Goal: Task Accomplishment & Management: Use online tool/utility

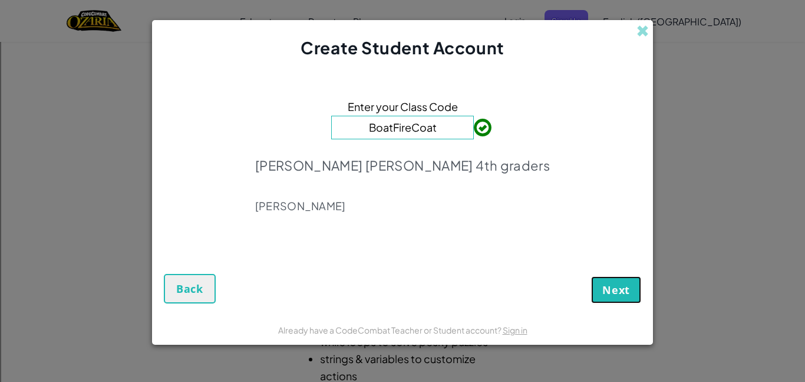
click at [620, 288] on span "Next" at bounding box center [617, 289] width 28 height 14
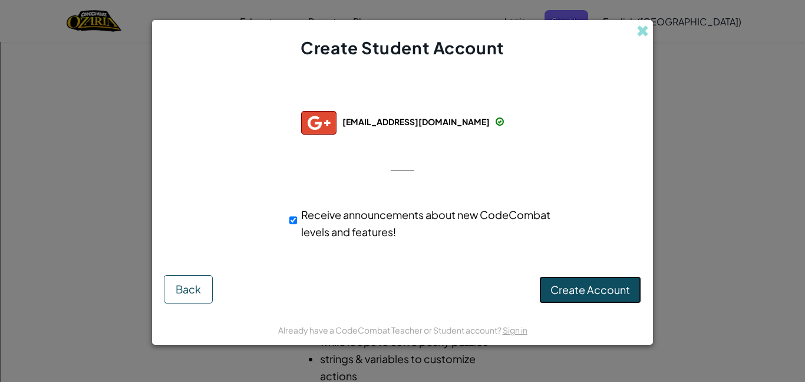
click at [619, 293] on span "Create Account" at bounding box center [591, 289] width 80 height 14
click at [561, 294] on button "Create Account" at bounding box center [591, 289] width 102 height 27
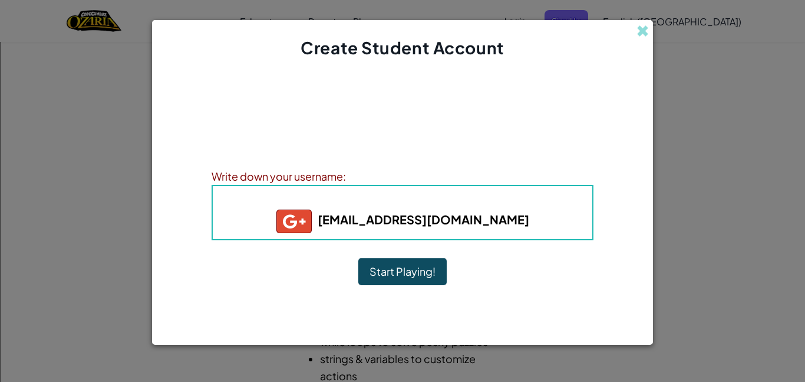
click at [419, 269] on button "Start Playing!" at bounding box center [403, 271] width 88 height 27
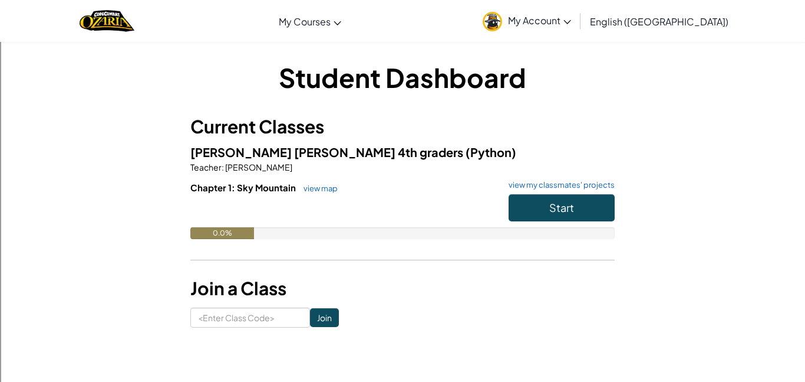
click at [462, 90] on h1 "Student Dashboard" at bounding box center [402, 77] width 425 height 37
click at [502, 20] on img at bounding box center [492, 21] width 19 height 19
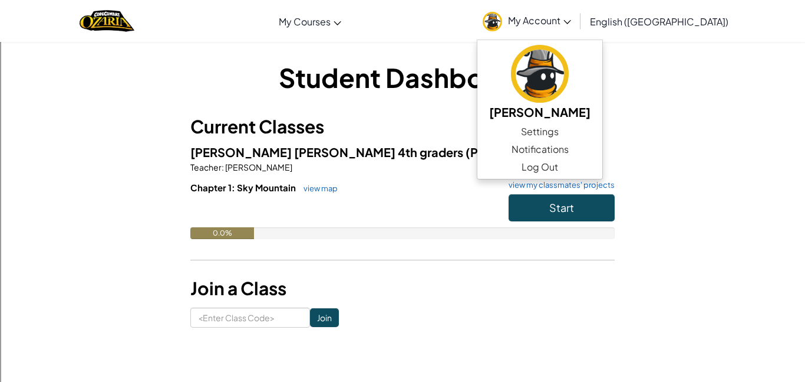
click at [406, 83] on h1 "Student Dashboard" at bounding box center [402, 77] width 425 height 37
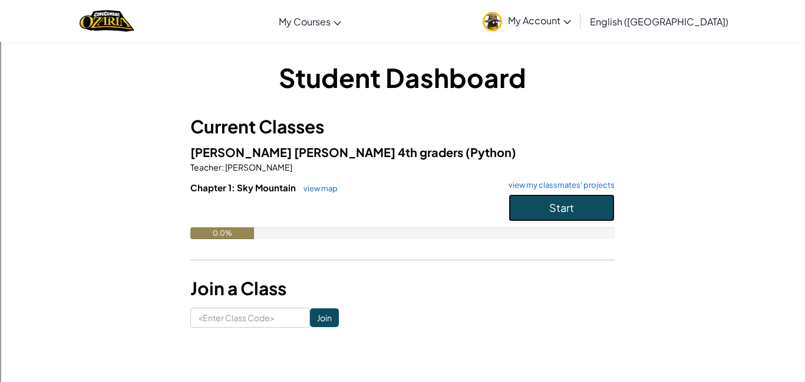
click at [560, 201] on span "Start" at bounding box center [562, 207] width 25 height 14
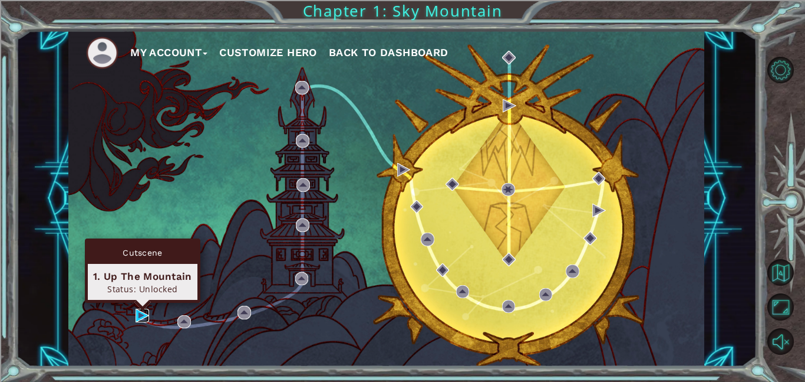
click at [144, 315] on img at bounding box center [143, 315] width 14 height 14
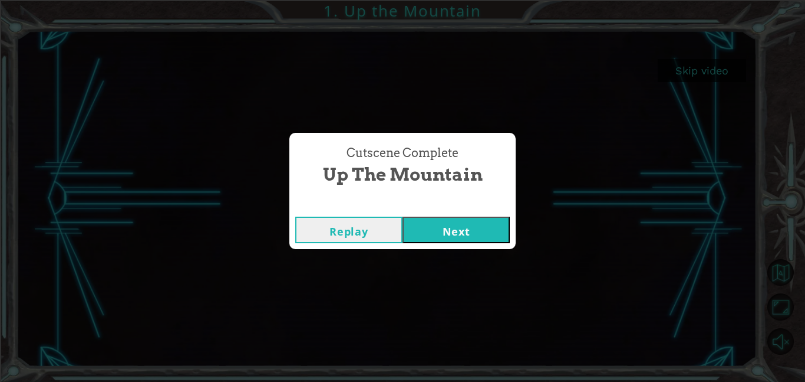
click at [481, 235] on button "Next" at bounding box center [456, 229] width 107 height 27
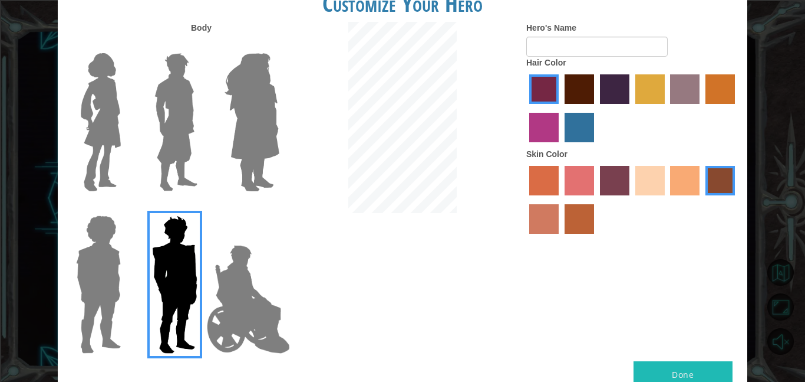
click at [340, 126] on div at bounding box center [403, 119] width 230 height 194
click at [226, 118] on img at bounding box center [252, 121] width 64 height 147
click at [279, 45] on input "Hero Amethyst" at bounding box center [279, 45] width 0 height 0
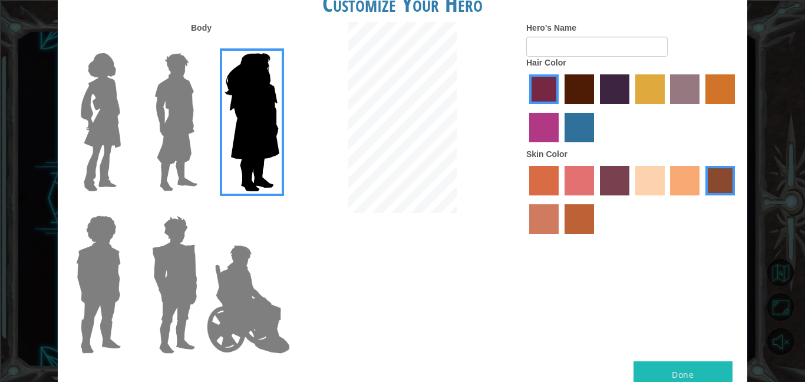
click at [121, 119] on img at bounding box center [101, 121] width 50 height 147
click at [126, 45] on input "Hero Connie" at bounding box center [126, 45] width 0 height 0
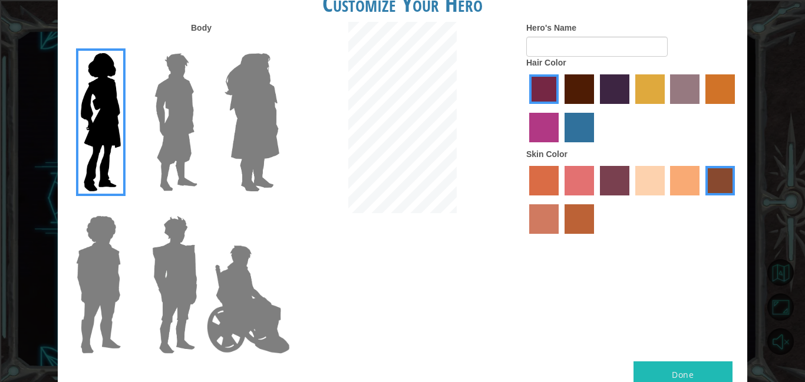
click at [643, 187] on label "sandy beach skin color" at bounding box center [650, 180] width 29 height 29
click at [632, 199] on input "sandy beach skin color" at bounding box center [632, 199] width 0 height 0
click at [683, 184] on label "tacao skin color" at bounding box center [684, 180] width 29 height 29
click at [667, 199] on input "tacao skin color" at bounding box center [667, 199] width 0 height 0
click at [657, 182] on label "sandy beach skin color" at bounding box center [650, 180] width 29 height 29
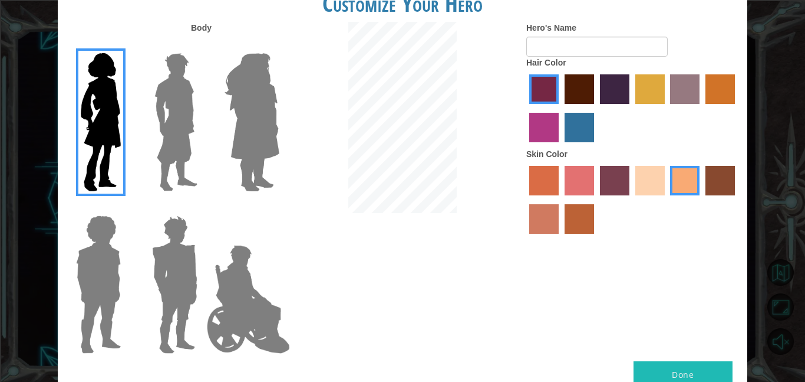
click at [632, 199] on input "sandy beach skin color" at bounding box center [632, 199] width 0 height 0
click at [547, 223] on label "burning sand skin color" at bounding box center [544, 218] width 29 height 29
click at [737, 199] on input "burning sand skin color" at bounding box center [737, 199] width 0 height 0
click at [704, 183] on div at bounding box center [633, 201] width 212 height 77
click at [720, 183] on label "karma skin color" at bounding box center [720, 180] width 29 height 29
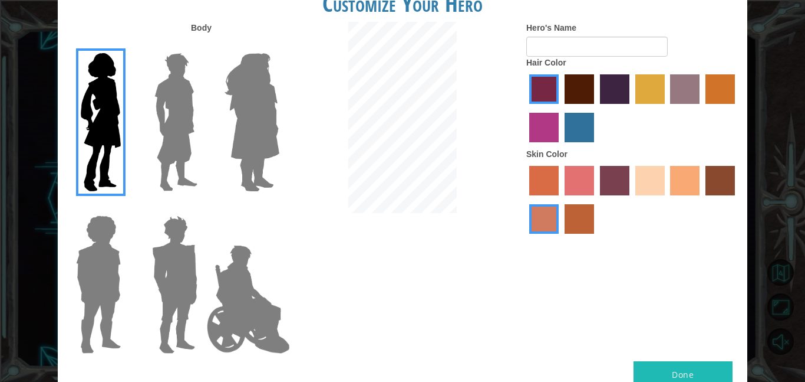
click at [702, 199] on input "karma skin color" at bounding box center [702, 199] width 0 height 0
click at [662, 177] on label "sandy beach skin color" at bounding box center [650, 180] width 29 height 29
click at [632, 199] on input "sandy beach skin color" at bounding box center [632, 199] width 0 height 0
click at [584, 91] on label "maroon hair color" at bounding box center [579, 88] width 29 height 29
click at [561, 108] on input "maroon hair color" at bounding box center [561, 108] width 0 height 0
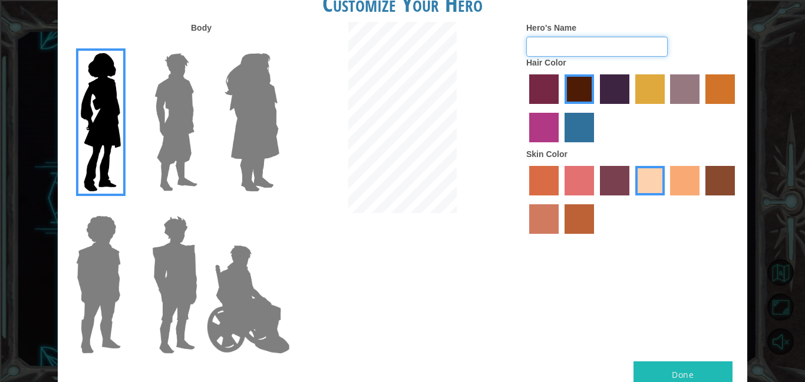
click at [534, 45] on input "Hero's Name" at bounding box center [598, 47] width 142 height 20
type input "blaze"
click at [696, 369] on button "Done" at bounding box center [683, 374] width 99 height 27
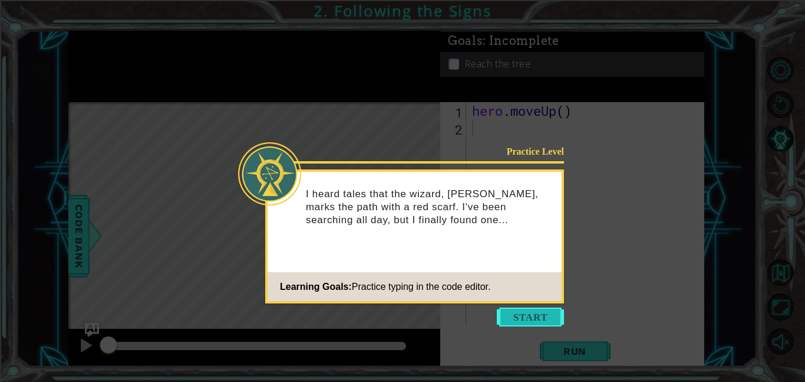
click at [537, 320] on button "Start" at bounding box center [530, 316] width 67 height 19
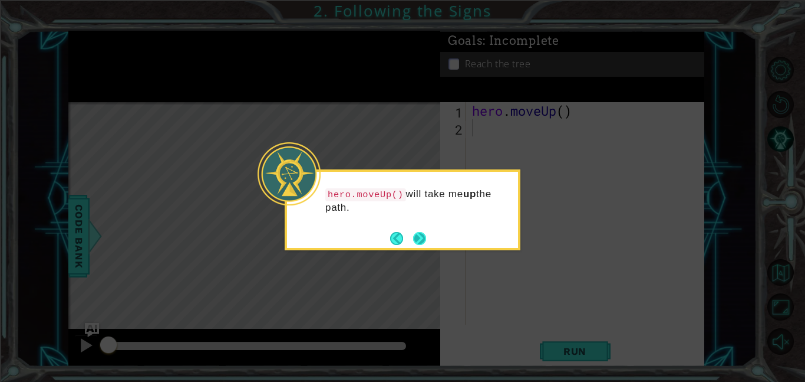
click at [420, 243] on button "Next" at bounding box center [420, 238] width 14 height 14
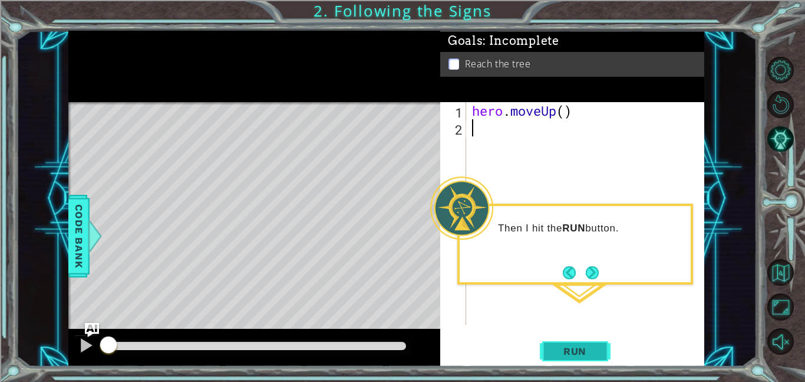
click at [569, 353] on span "Run" at bounding box center [575, 351] width 47 height 12
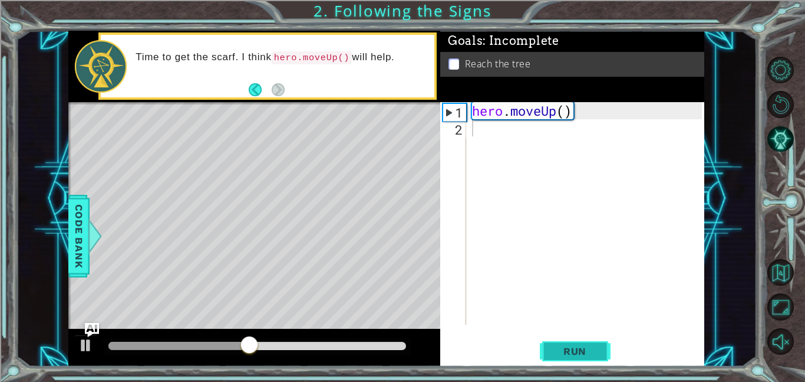
click at [576, 354] on span "Run" at bounding box center [575, 351] width 47 height 12
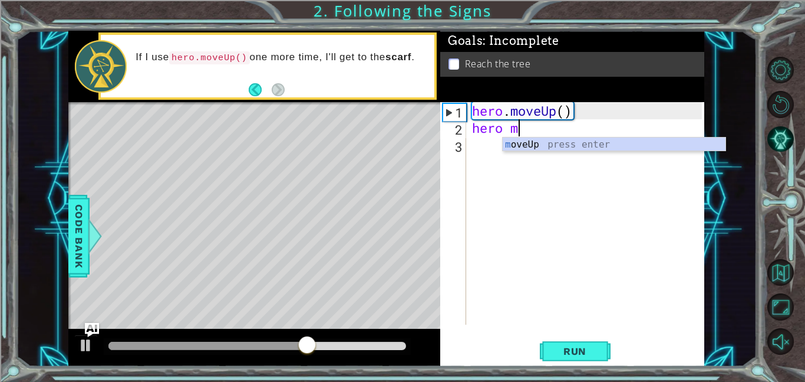
type textarea "hero mo"
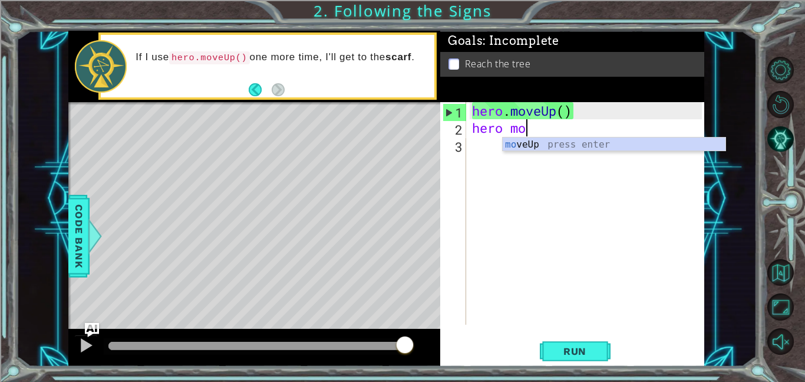
click at [592, 142] on div "mo veUp press enter" at bounding box center [614, 158] width 223 height 42
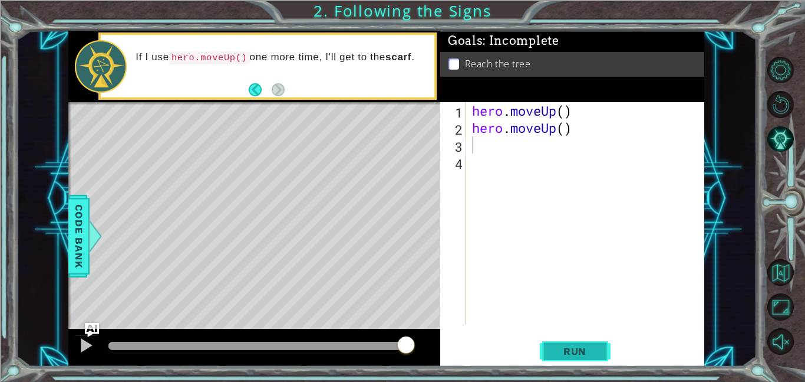
click at [574, 338] on button "Run" at bounding box center [575, 350] width 71 height 27
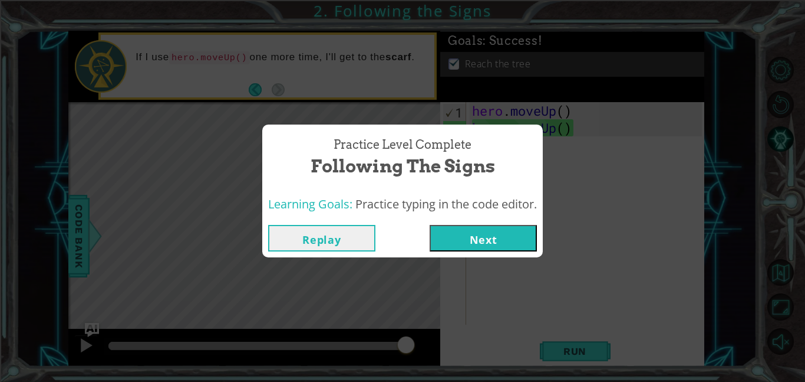
click at [488, 242] on button "Next" at bounding box center [483, 238] width 107 height 27
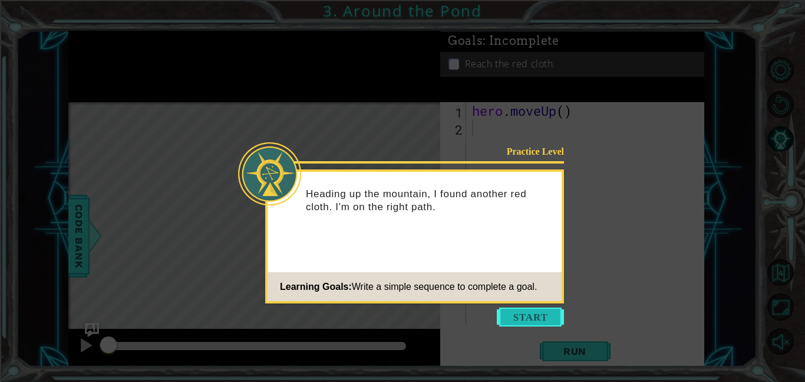
click at [518, 313] on button "Start" at bounding box center [530, 316] width 67 height 19
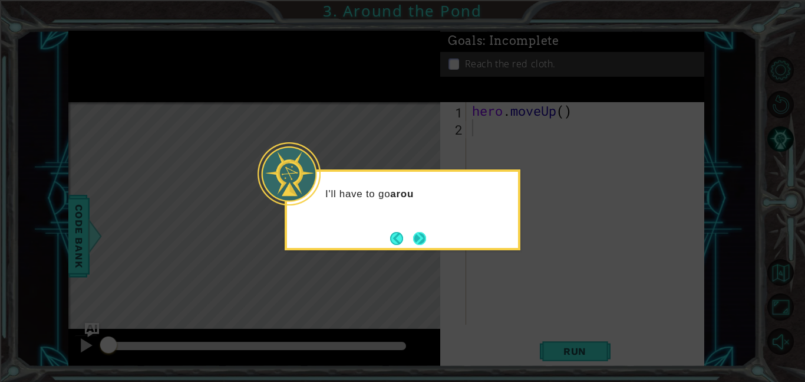
click at [415, 242] on button "Next" at bounding box center [420, 238] width 14 height 14
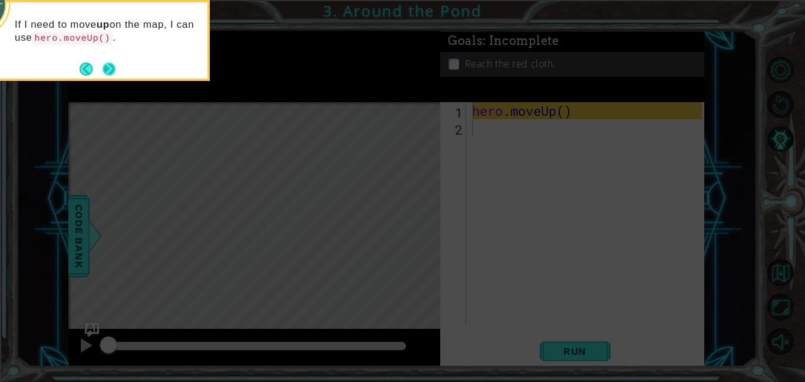
click at [113, 69] on button "Next" at bounding box center [110, 69] width 14 height 14
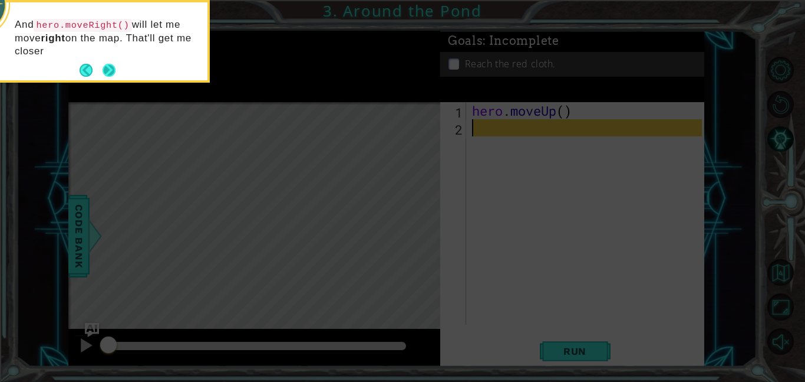
click at [107, 68] on button "Next" at bounding box center [108, 70] width 15 height 15
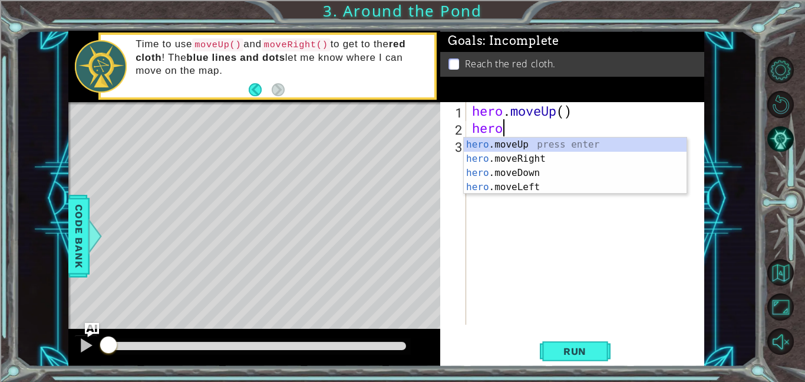
scroll to position [0, 1]
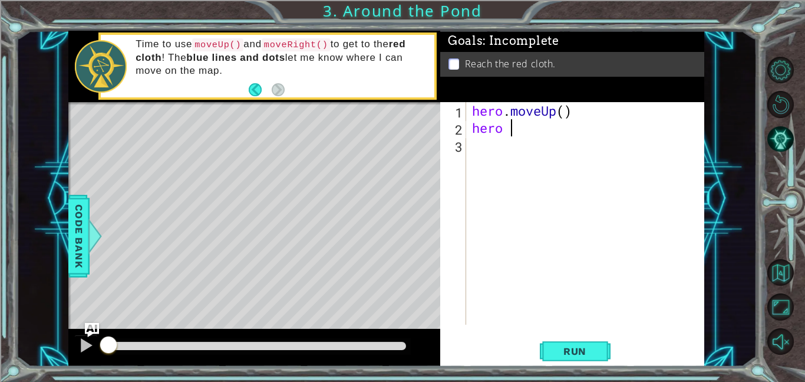
type textarea "hero m"
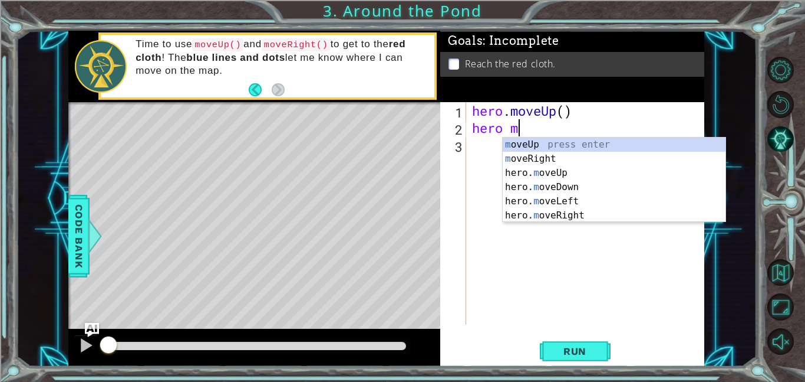
click at [589, 146] on div "m oveUp press enter m oveRight press enter hero. m oveUp press enter hero. m ov…" at bounding box center [614, 193] width 223 height 113
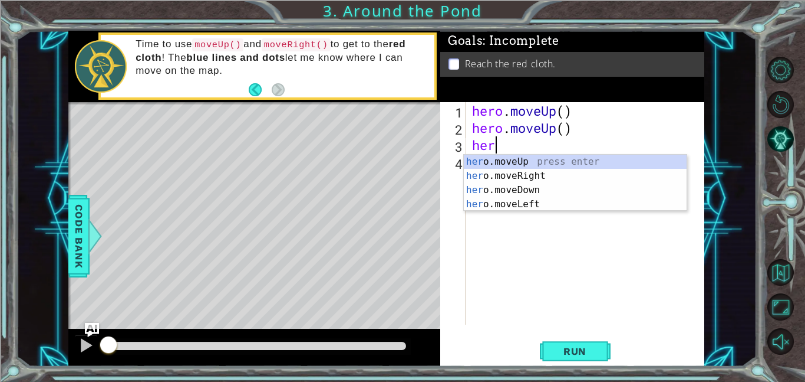
type textarea "hero"
click at [586, 159] on div "hero .moveUp press enter hero .moveRight press enter hero .moveDown press enter…" at bounding box center [575, 196] width 223 height 85
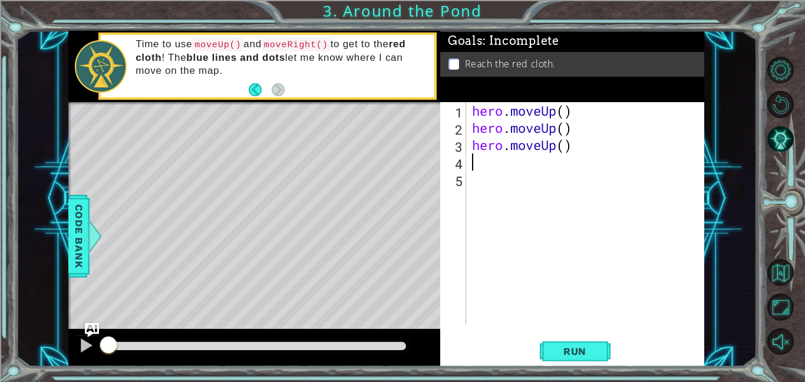
scroll to position [0, 0]
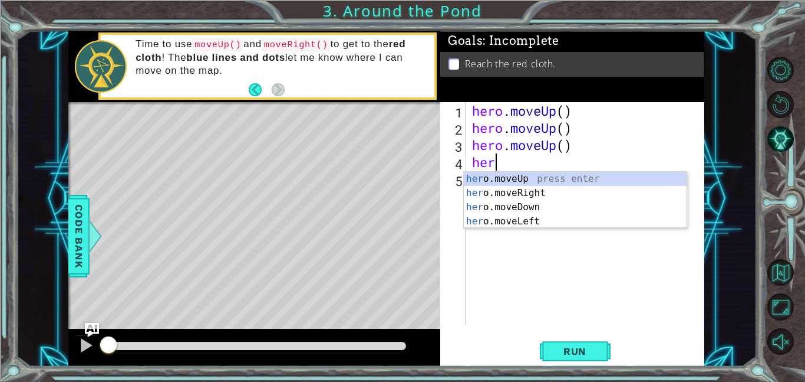
type textarea "hero"
click at [522, 176] on div "hero .moveUp press enter hero .moveRight press enter hero .moveDown press enter…" at bounding box center [575, 214] width 223 height 85
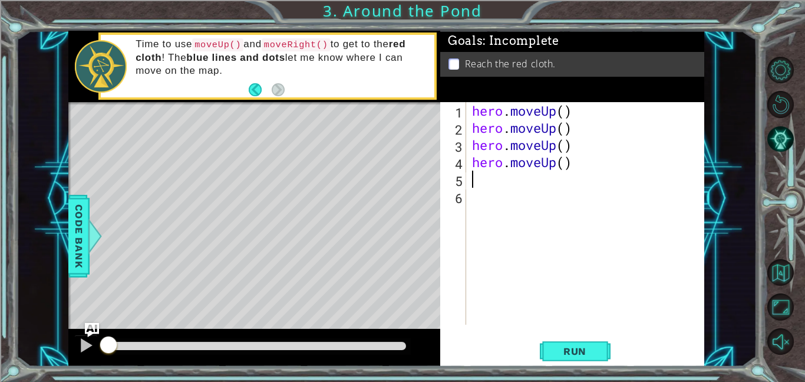
scroll to position [0, 0]
click at [575, 348] on span "Run" at bounding box center [575, 351] width 47 height 12
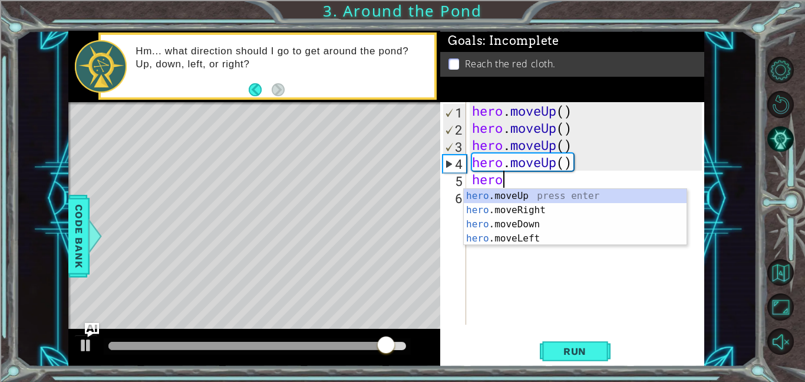
scroll to position [0, 1]
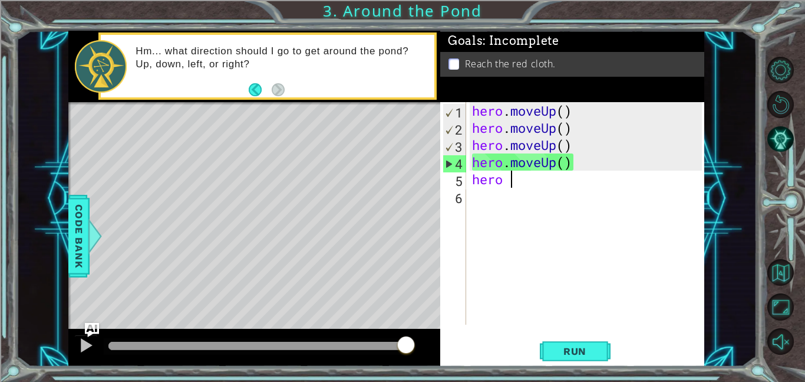
type textarea "hero m"
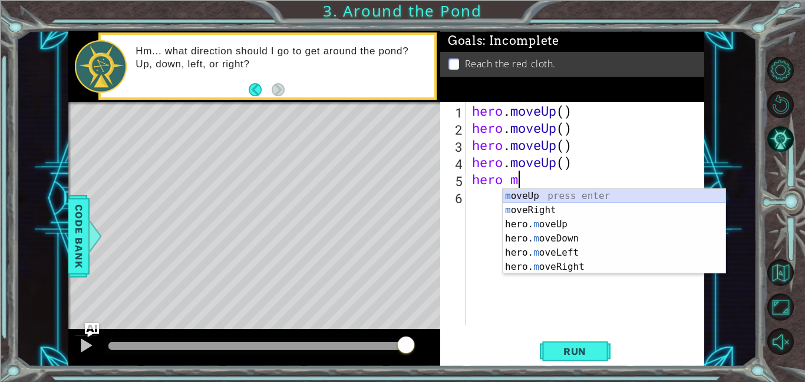
click at [553, 196] on div "m oveUp press enter m oveRight press enter hero. m oveUp press enter hero. m ov…" at bounding box center [614, 245] width 223 height 113
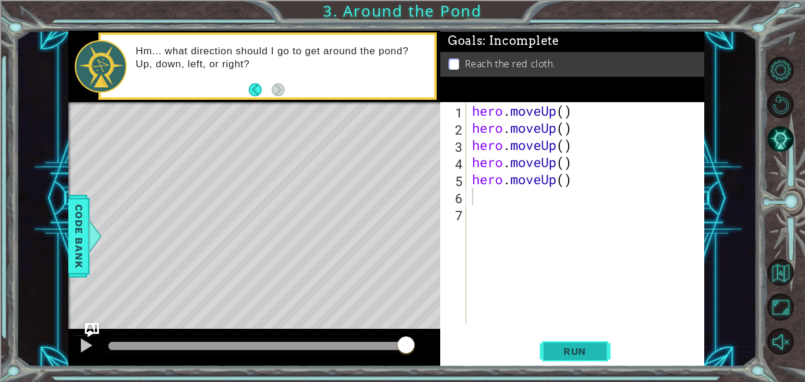
click at [558, 344] on button "Run" at bounding box center [575, 350] width 71 height 27
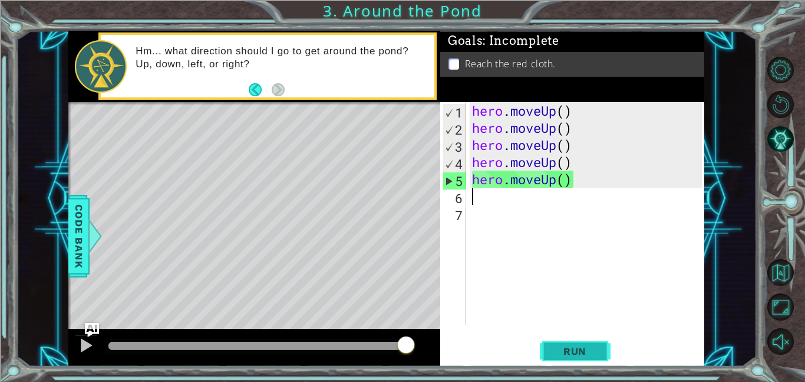
click at [570, 346] on span "Run" at bounding box center [575, 351] width 47 height 12
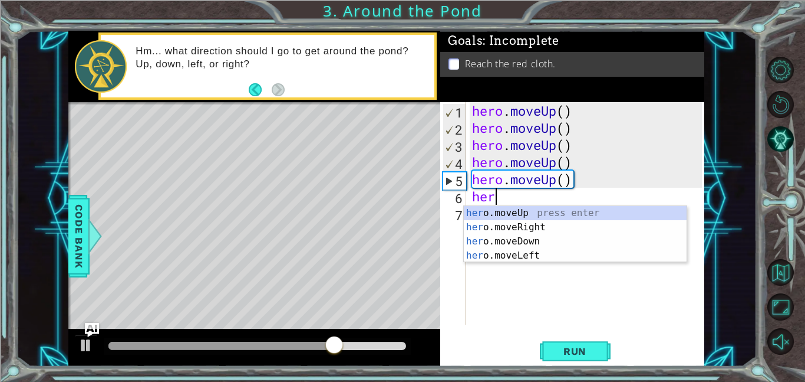
type textarea "hero"
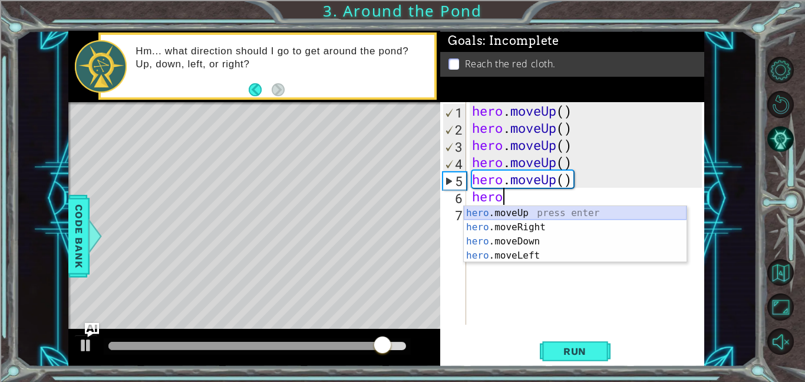
click at [521, 209] on div "hero .moveUp press enter hero .moveRight press enter hero .moveDown press enter…" at bounding box center [575, 248] width 223 height 85
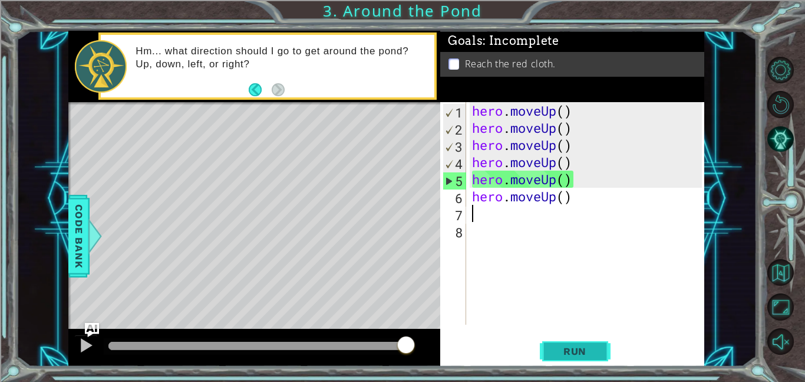
click at [547, 349] on button "Run" at bounding box center [575, 350] width 71 height 27
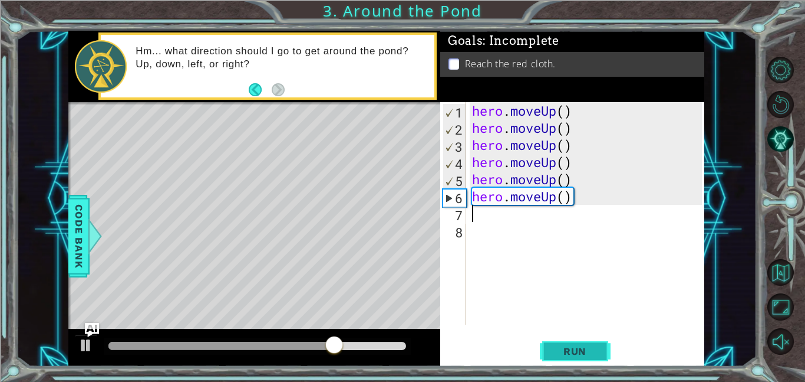
click at [561, 349] on span "Run" at bounding box center [575, 351] width 47 height 12
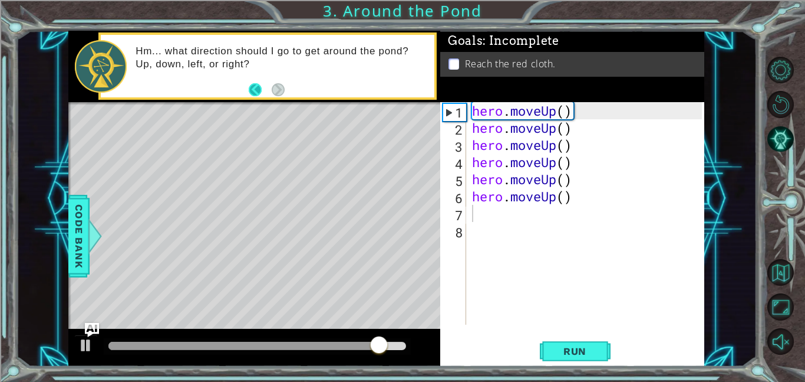
click at [251, 86] on button "Back" at bounding box center [260, 89] width 23 height 13
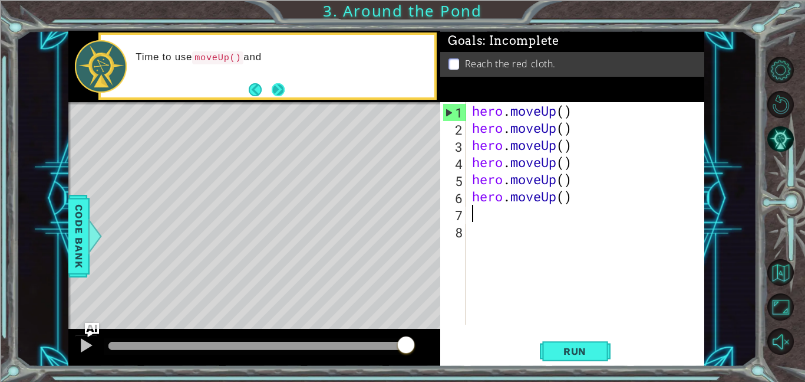
click at [281, 85] on button "Next" at bounding box center [278, 90] width 14 height 14
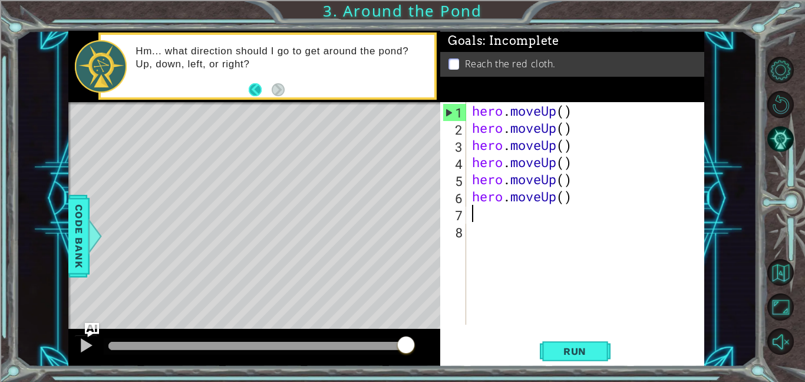
click at [254, 93] on button "Back" at bounding box center [260, 89] width 23 height 13
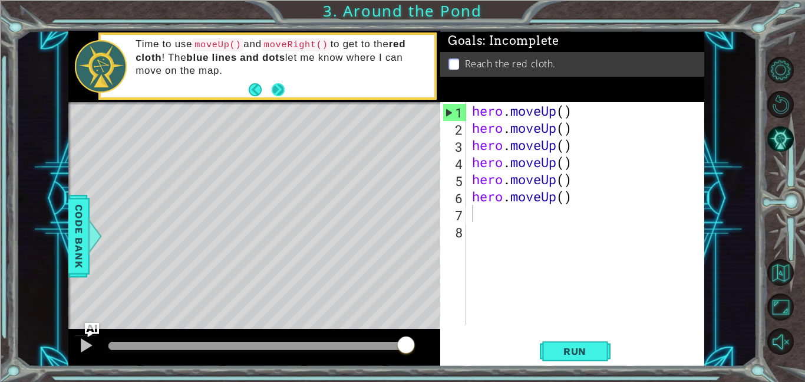
click at [275, 92] on button "Next" at bounding box center [278, 90] width 14 height 14
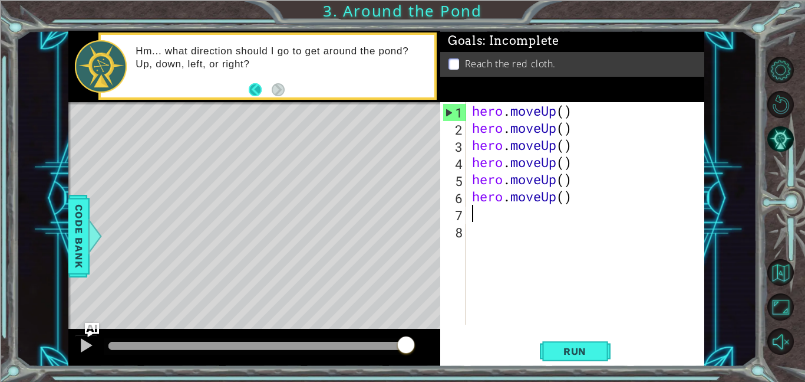
click at [256, 94] on button "Back" at bounding box center [260, 89] width 23 height 13
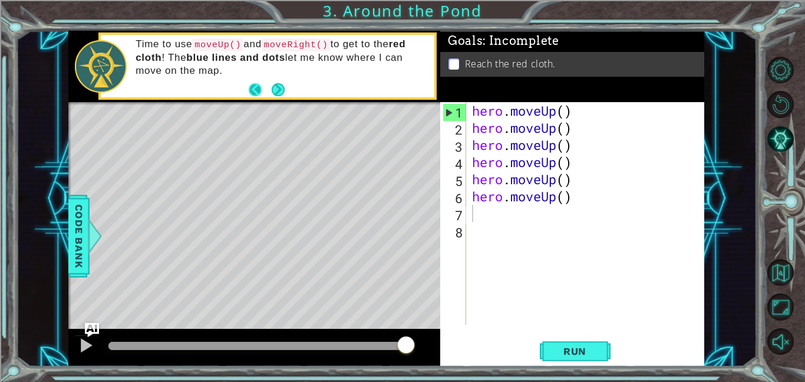
click at [255, 93] on button "Back" at bounding box center [260, 89] width 23 height 13
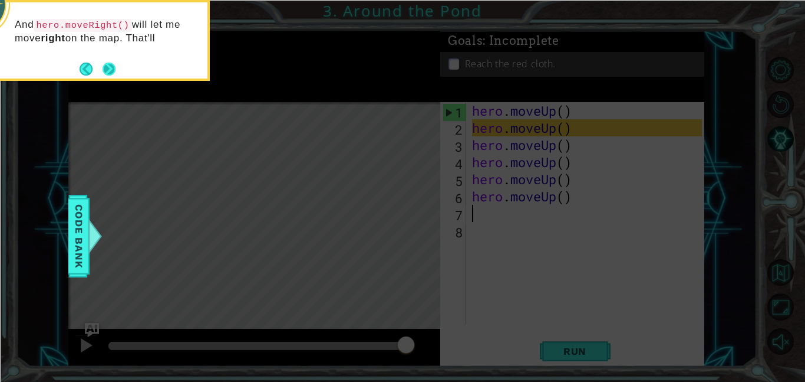
click at [100, 69] on footer at bounding box center [98, 69] width 36 height 18
click at [110, 71] on button "Next" at bounding box center [109, 71] width 14 height 14
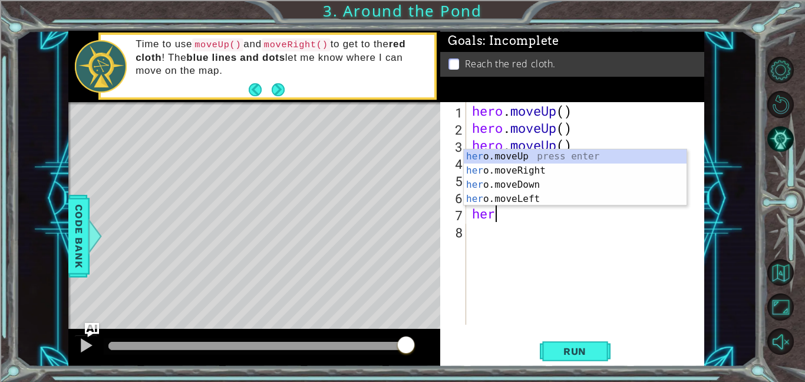
scroll to position [0, 1]
click at [543, 195] on div "hero .moveUp press enter hero .moveRight press enter hero .moveDown press enter…" at bounding box center [575, 191] width 223 height 85
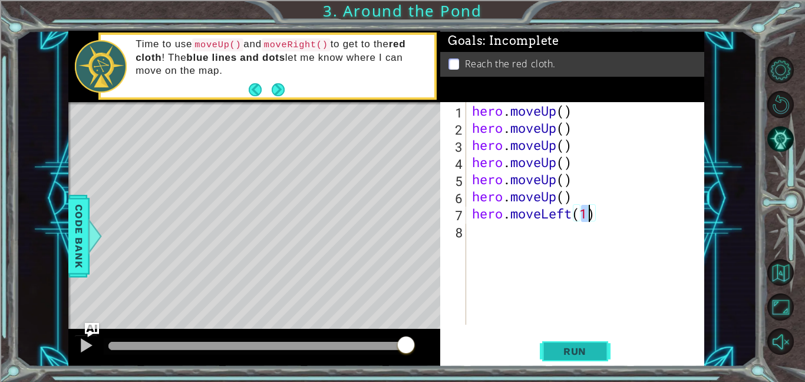
type textarea "hero.moveLeft(1)"
click at [580, 348] on span "Run" at bounding box center [575, 351] width 47 height 12
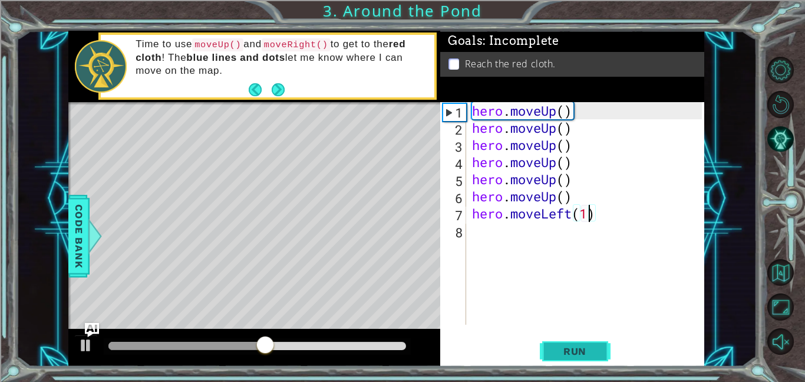
click at [588, 351] on span "Run" at bounding box center [575, 351] width 47 height 12
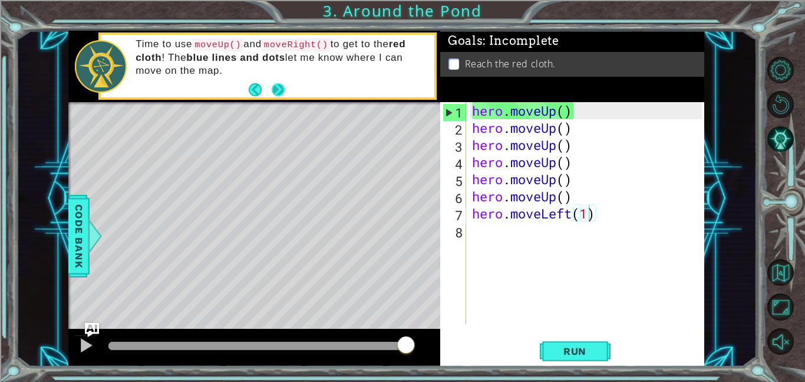
click at [281, 90] on button "Next" at bounding box center [278, 90] width 14 height 14
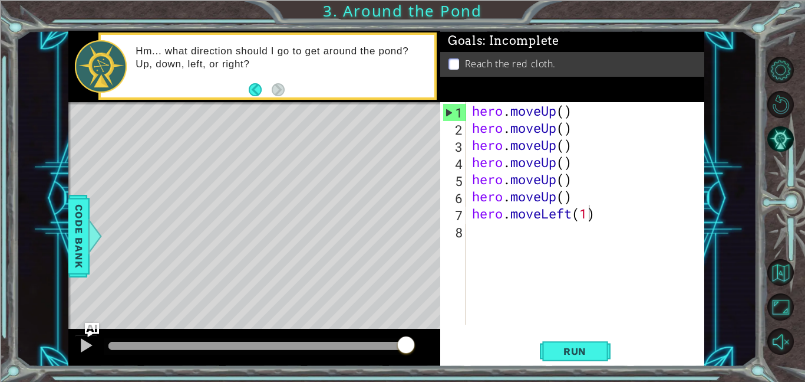
click at [468, 236] on div "hero.moveLeft(1) 1 2 3 4 5 6 7 8 hero . moveUp ( ) hero . moveUp ( ) hero . mov…" at bounding box center [571, 213] width 262 height 222
click at [473, 233] on div "hero . moveUp ( ) hero . moveUp ( ) hero . moveUp ( ) hero . moveUp ( ) hero . …" at bounding box center [589, 230] width 238 height 256
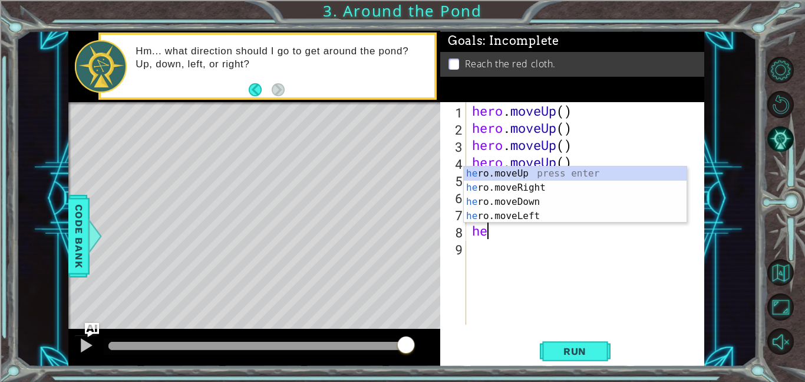
type textarea "her"
click at [525, 188] on div "her o.moveUp press enter her o.moveRight press enter her o.moveDown press enter…" at bounding box center [575, 208] width 223 height 85
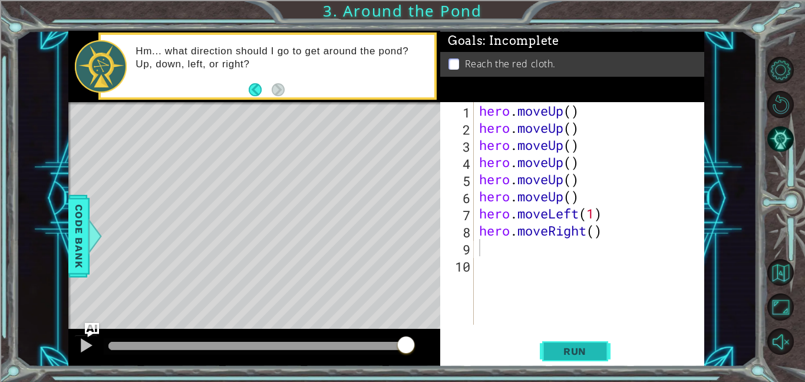
click at [562, 352] on span "Run" at bounding box center [575, 351] width 47 height 12
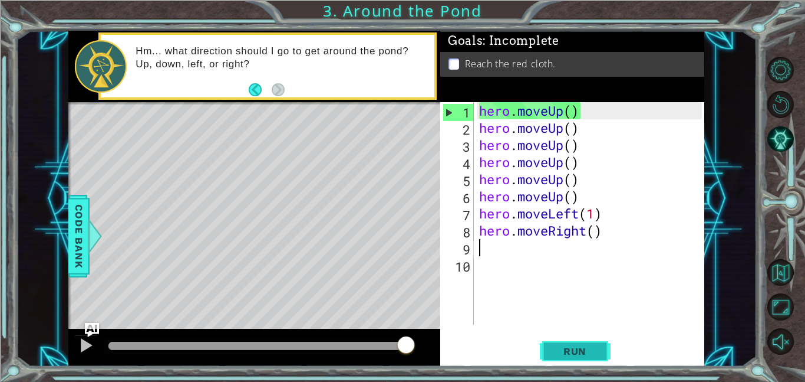
click at [578, 355] on span "Run" at bounding box center [575, 351] width 47 height 12
click at [275, 42] on div "Hm... what direction should I go to get around the pond? Up, down, left, or rig…" at bounding box center [280, 66] width 307 height 55
click at [254, 83] on button "Back" at bounding box center [260, 89] width 23 height 13
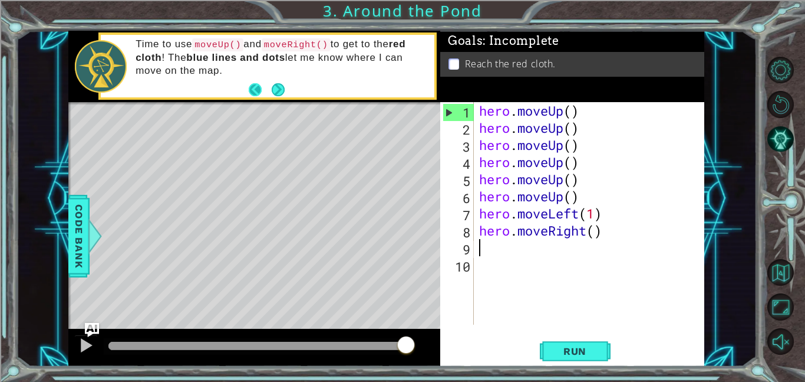
click at [252, 84] on button "Back" at bounding box center [260, 89] width 23 height 13
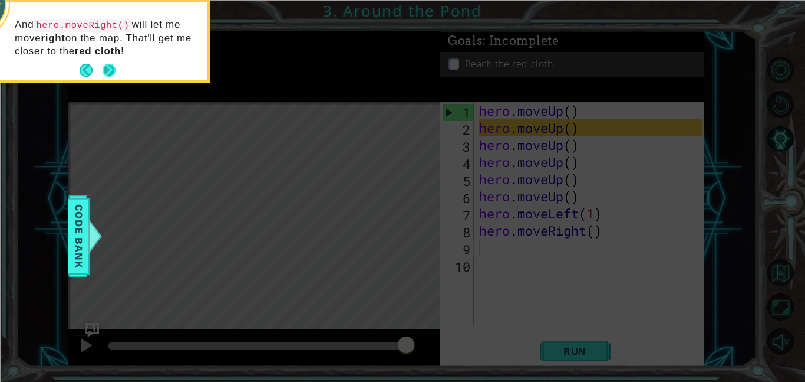
click at [104, 64] on button "Next" at bounding box center [110, 71] width 14 height 14
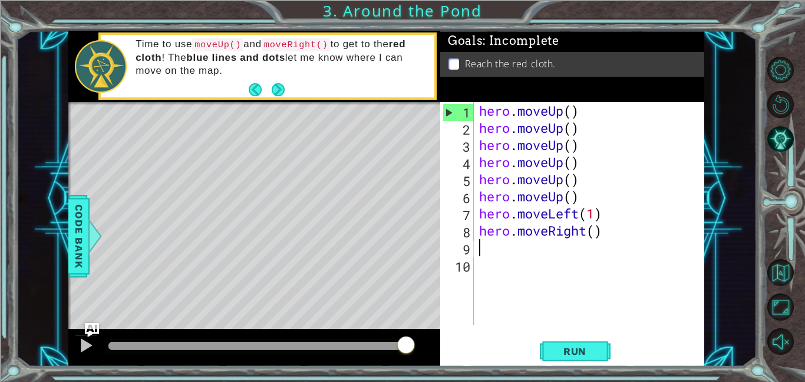
click at [104, 62] on div at bounding box center [101, 66] width 52 height 52
click at [277, 90] on button "Next" at bounding box center [277, 89] width 13 height 13
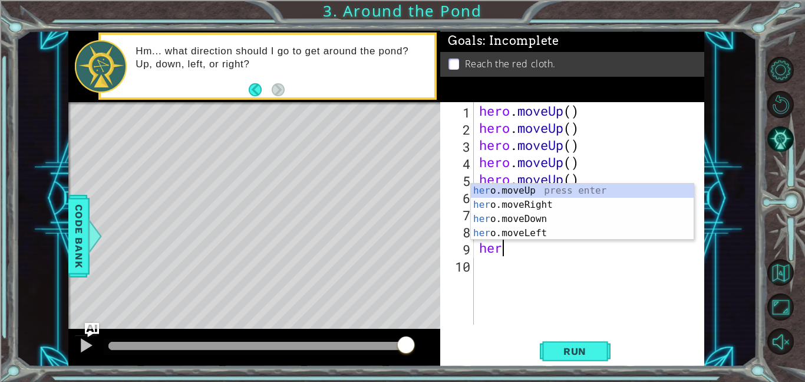
type textarea "hero"
click at [553, 202] on div "hero .moveUp press enter hero .moveRight press enter hero .moveDown press enter…" at bounding box center [582, 225] width 223 height 85
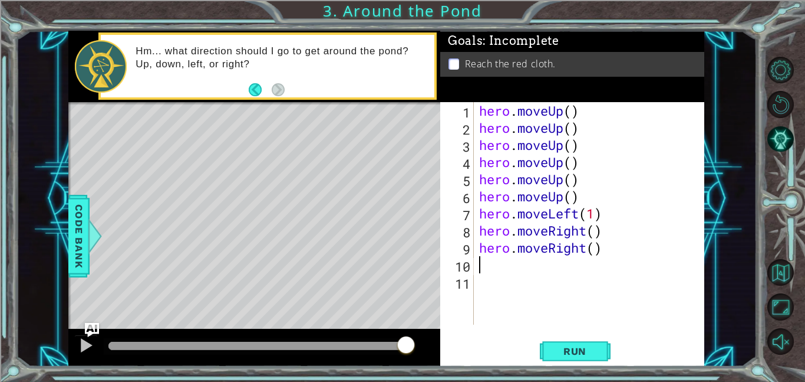
scroll to position [0, 0]
click at [573, 345] on span "Run" at bounding box center [575, 351] width 47 height 12
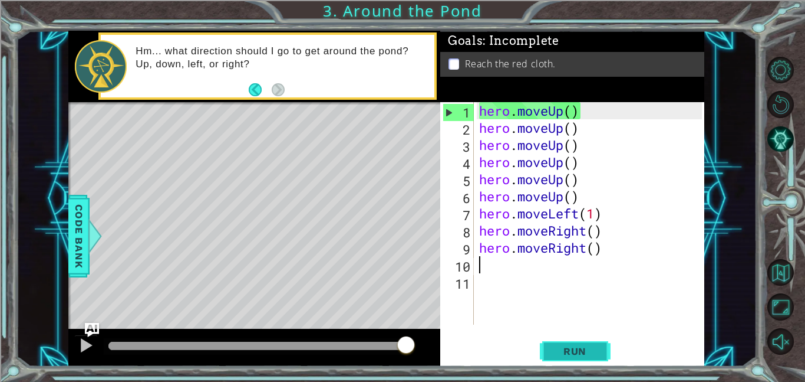
click at [570, 356] on span "Run" at bounding box center [575, 351] width 47 height 12
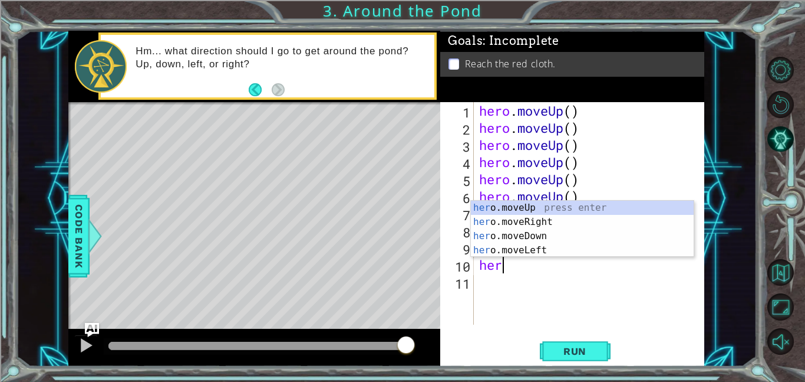
type textarea "hero"
click at [530, 205] on div "hero .moveUp press enter hero .moveRight press enter hero .moveDown press enter…" at bounding box center [582, 242] width 223 height 85
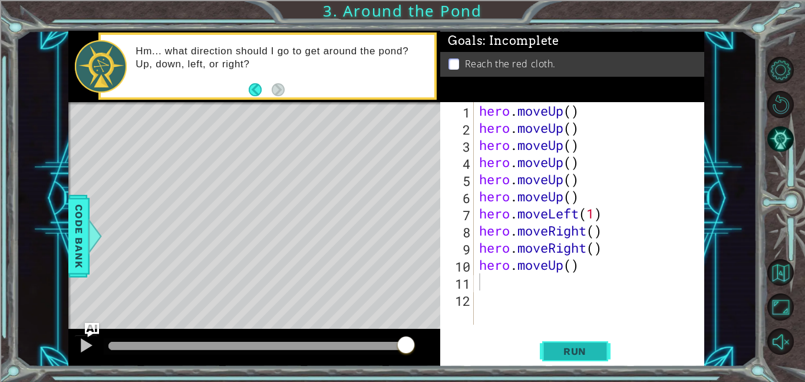
click at [557, 357] on button "Run" at bounding box center [575, 350] width 71 height 27
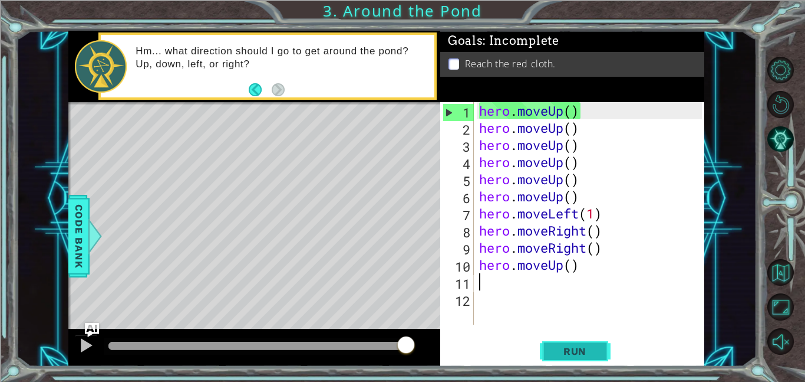
click at [571, 361] on button "Run" at bounding box center [575, 350] width 71 height 27
click at [502, 114] on div "hero . moveUp ( ) hero . moveUp ( ) hero . moveUp ( ) hero . moveUp ( ) hero . …" at bounding box center [592, 230] width 231 height 256
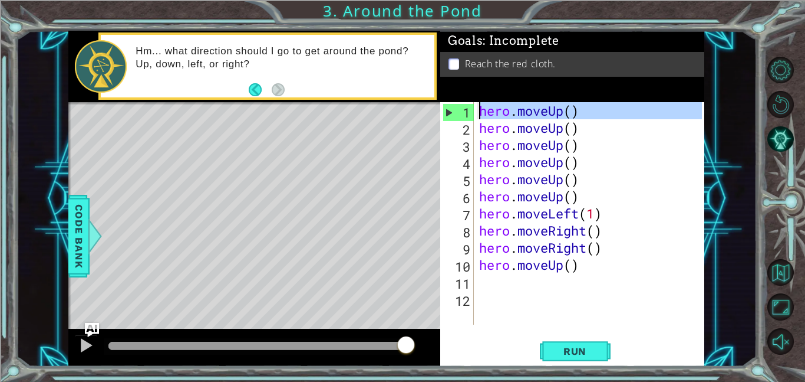
click at [461, 113] on div "1" at bounding box center [458, 112] width 31 height 17
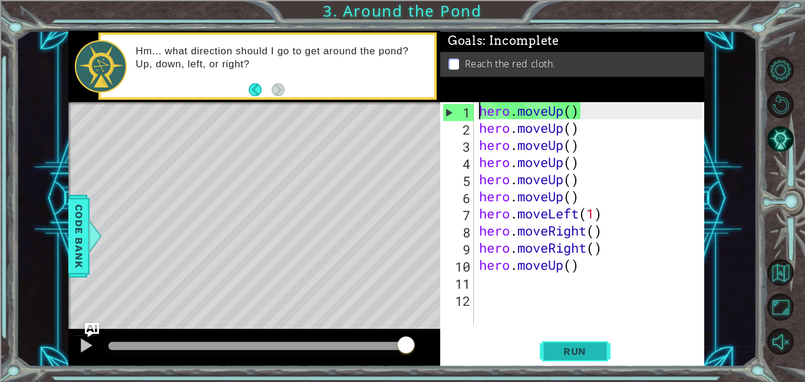
click at [581, 354] on span "Run" at bounding box center [575, 351] width 47 height 12
click at [588, 111] on div "hero . moveUp ( ) hero . moveUp ( ) hero . moveUp ( ) hero . moveUp ( ) hero . …" at bounding box center [592, 230] width 231 height 256
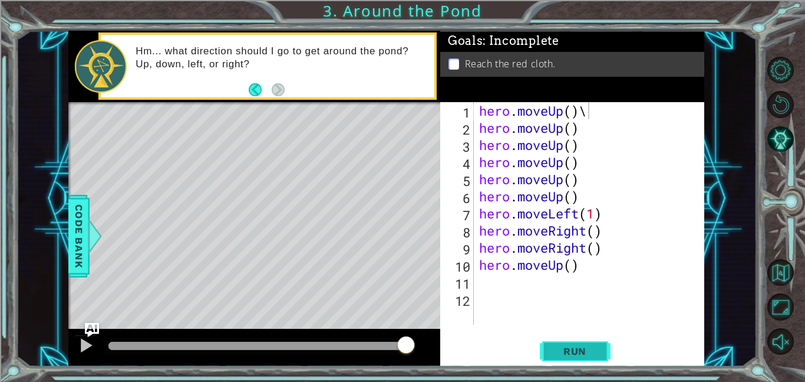
click at [594, 357] on button "Run" at bounding box center [575, 350] width 71 height 27
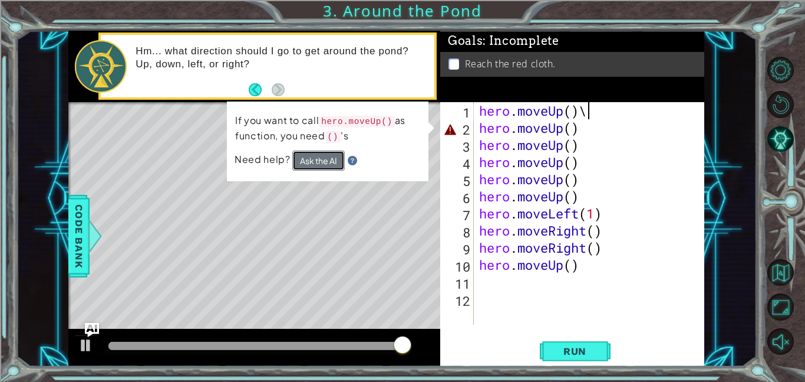
click at [332, 152] on button "Ask the AI" at bounding box center [318, 160] width 52 height 20
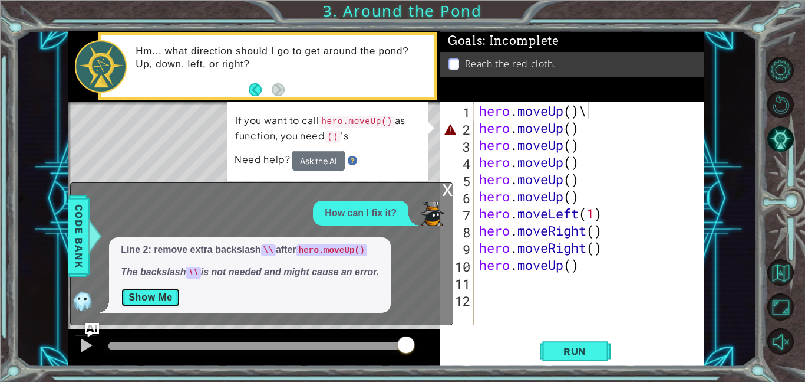
click at [168, 295] on button "Show Me" at bounding box center [151, 297] width 60 height 19
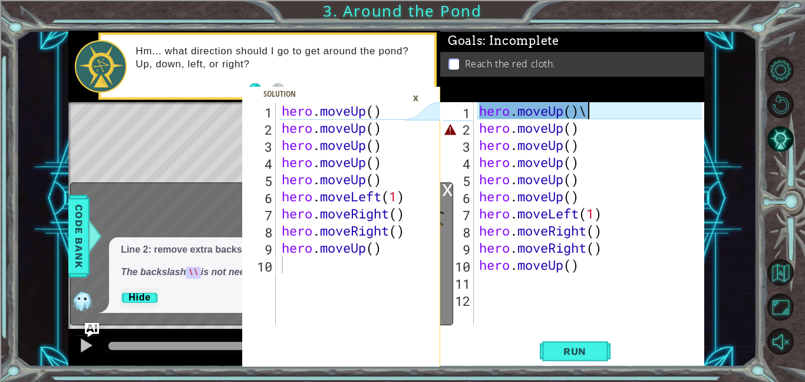
click at [587, 131] on div "hero . moveUp ( ) \ hero . moveUp ( ) hero . moveUp ( ) hero . moveUp ( ) hero …" at bounding box center [592, 230] width 231 height 256
click at [416, 103] on div "×" at bounding box center [416, 98] width 18 height 20
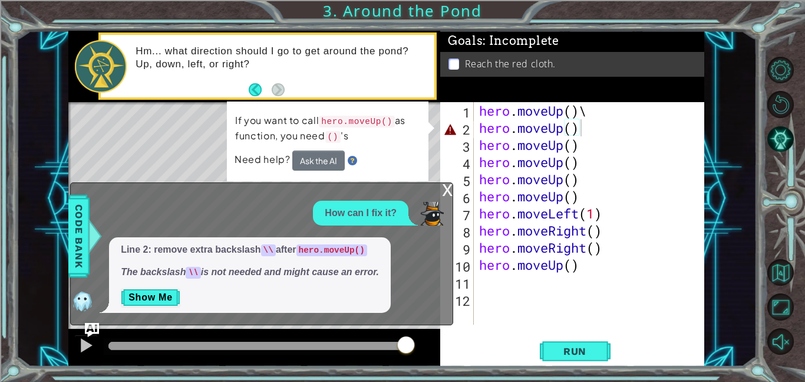
click at [446, 190] on div "x" at bounding box center [447, 189] width 11 height 12
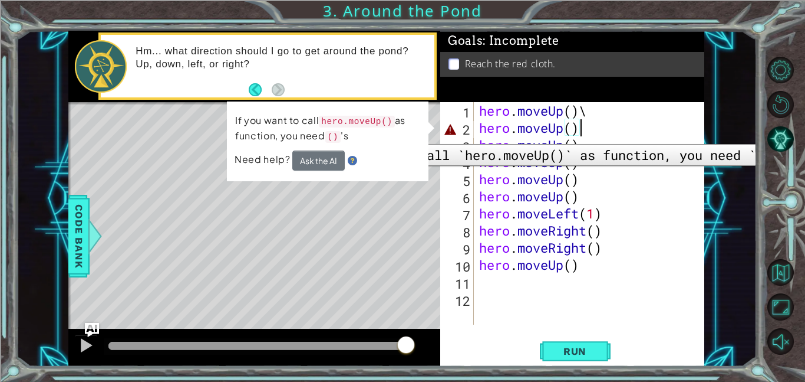
click at [449, 135] on div "2" at bounding box center [458, 129] width 31 height 17
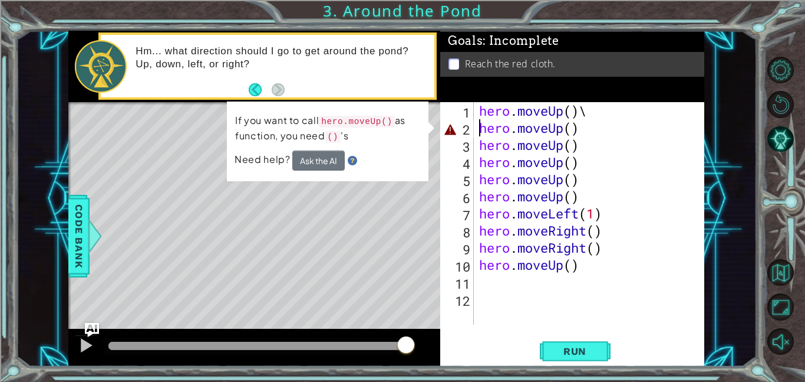
click at [579, 132] on div "hero . moveUp ( ) \ hero . moveUp ( ) hero . moveUp ( ) hero . moveUp ( ) hero …" at bounding box center [592, 230] width 231 height 256
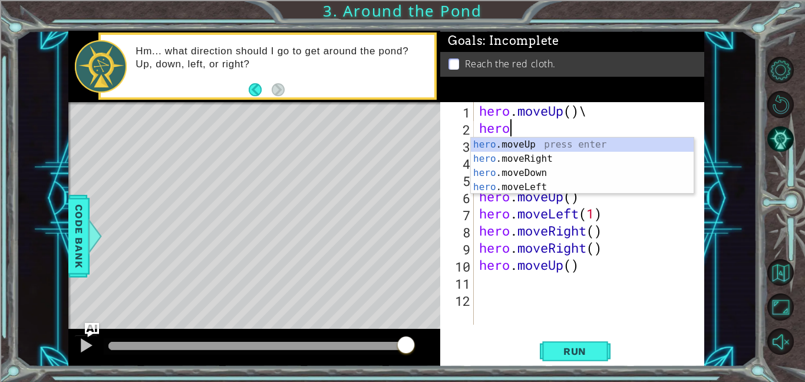
scroll to position [0, 1]
type textarea "her"
click at [651, 142] on div "her o.moveUp press enter her o.moveRight press enter her o.moveDown press enter…" at bounding box center [582, 179] width 223 height 85
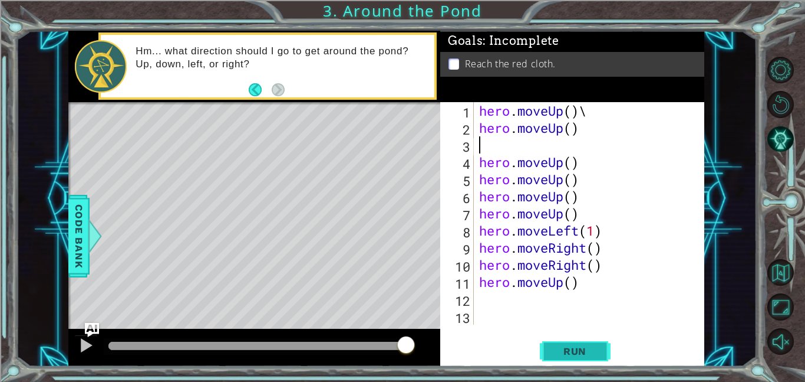
click at [590, 338] on button "Run" at bounding box center [575, 350] width 71 height 27
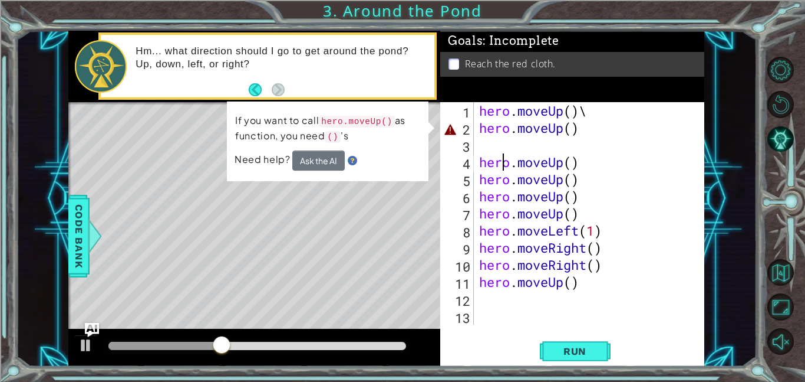
click at [502, 158] on div "hero . moveUp ( ) \ hero . moveUp ( ) hero . moveUp ( ) hero . moveUp ( ) hero …" at bounding box center [592, 230] width 231 height 256
click at [603, 133] on div "hero . moveUp ( ) \ hero . moveUp ( ) hero . moveUp ( ) hero . moveUp ( ) hero …" at bounding box center [592, 230] width 231 height 256
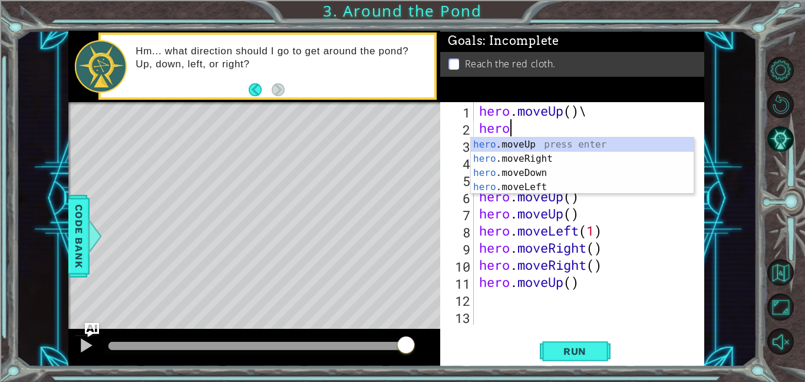
type textarea "h"
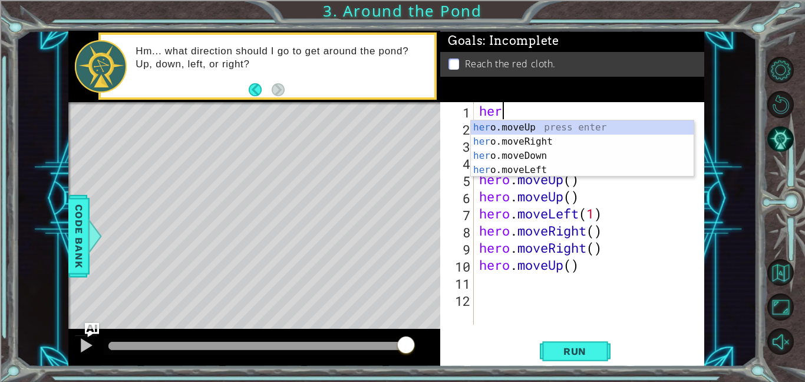
type textarea "h"
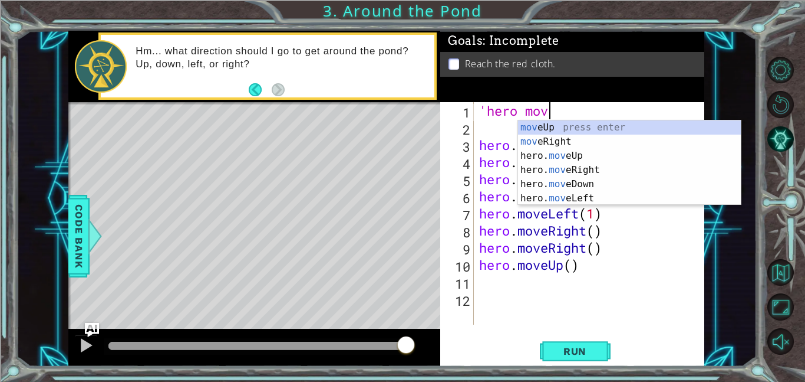
scroll to position [0, 3]
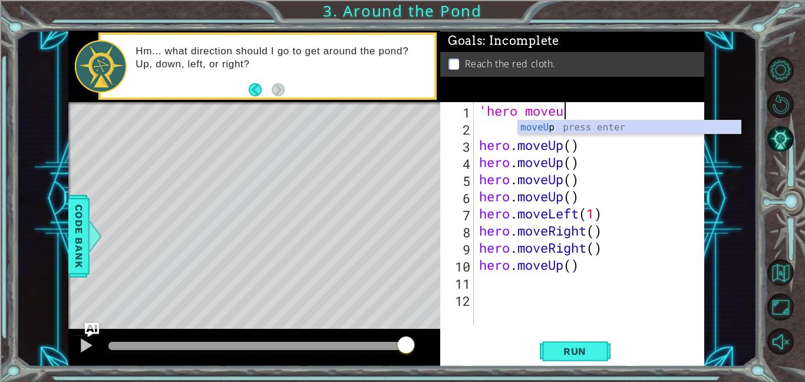
type textarea "'hero moveup"
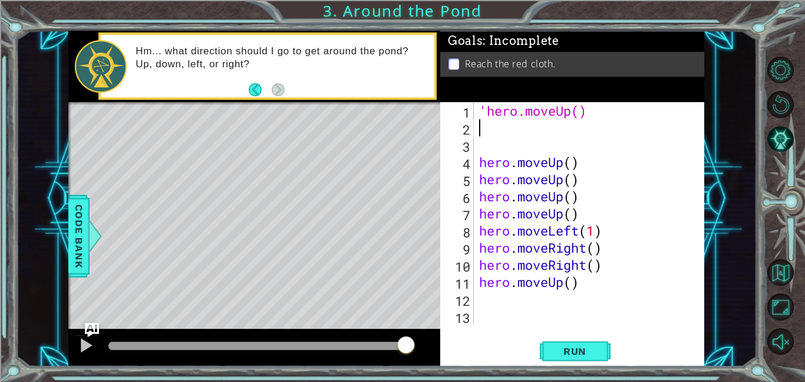
scroll to position [0, 0]
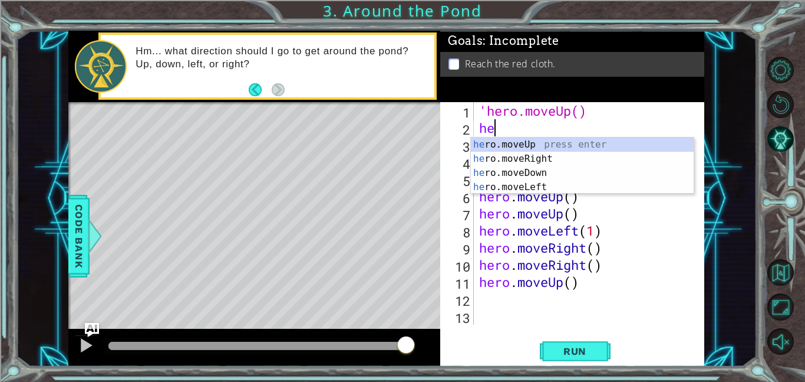
type textarea "h"
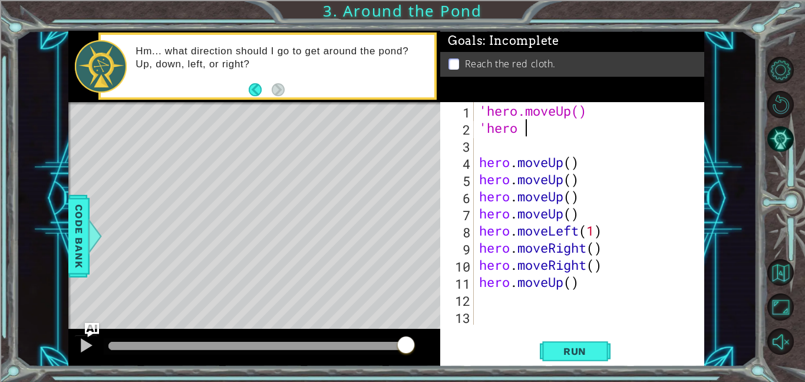
scroll to position [0, 2]
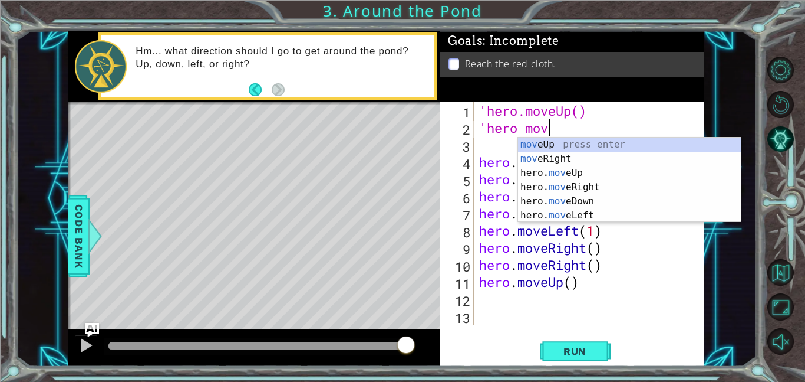
type textarea "'hero move"
click at [579, 167] on div "move Up press enter move Right press enter hero. move Up press enter hero. move…" at bounding box center [629, 193] width 223 height 113
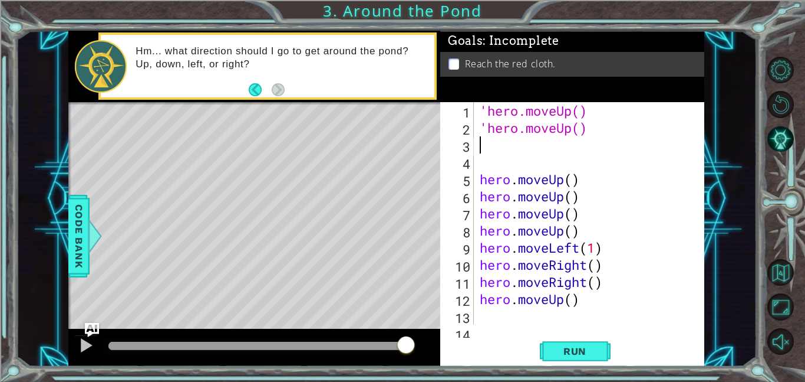
scroll to position [17, 0]
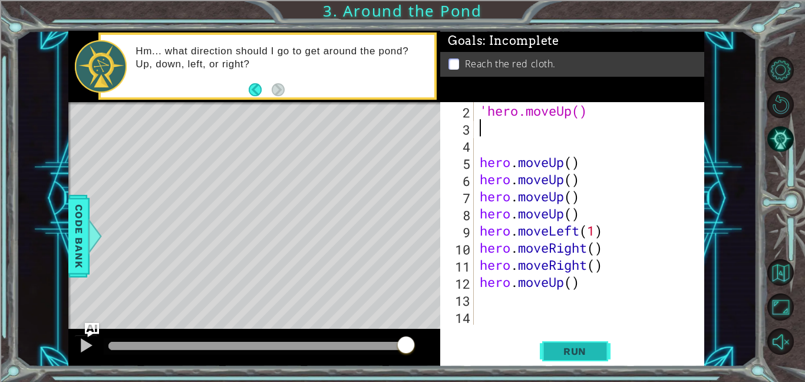
click at [601, 358] on button "Run" at bounding box center [575, 350] width 71 height 27
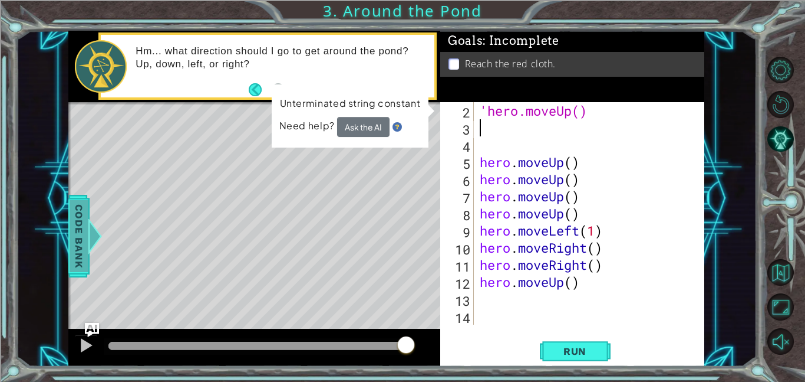
click at [75, 254] on span "Code Bank" at bounding box center [79, 236] width 19 height 72
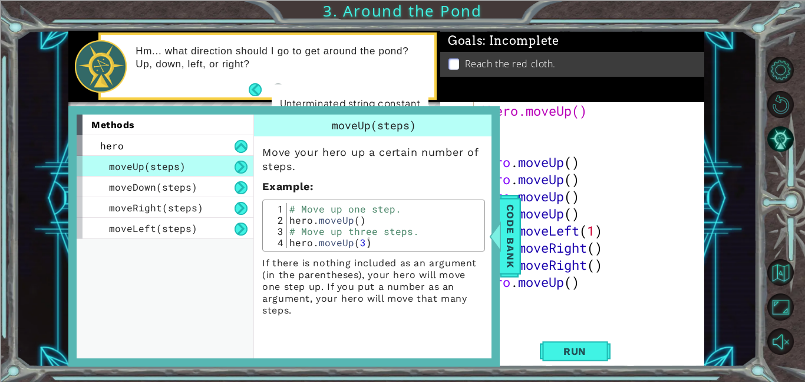
click at [107, 255] on div "methods hero moveUp(steps) moveDown(steps) moveRight(steps) moveLeft(steps)" at bounding box center [165, 236] width 177 height 244
click at [556, 127] on div "'hero.moveUp() hero . moveUp ( ) hero . moveUp ( ) hero . moveUp ( ) hero . mov…" at bounding box center [593, 230] width 231 height 256
click at [520, 126] on div "'hero.moveUp() hero . moveUp ( ) hero . moveUp ( ) hero . moveUp ( ) hero . mov…" at bounding box center [593, 230] width 231 height 256
click at [508, 261] on span "Code Bank" at bounding box center [510, 236] width 19 height 72
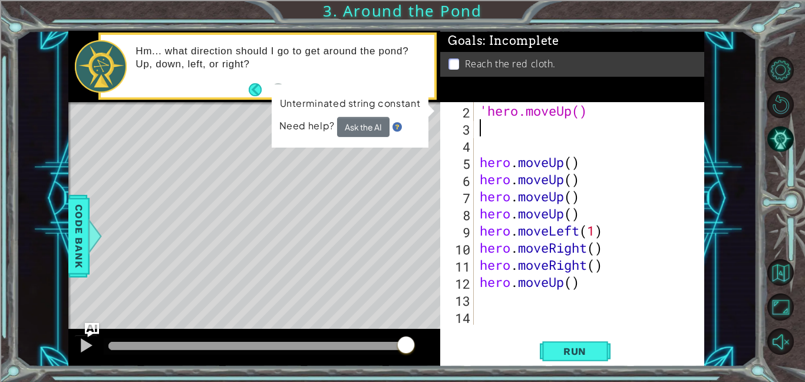
click at [480, 124] on div "'hero.moveUp() hero . moveUp ( ) hero . moveUp ( ) hero . moveUp ( ) hero . mov…" at bounding box center [593, 230] width 231 height 256
click at [593, 280] on div "'hero.moveUp() hero . moveUp ( ) hero . moveUp ( ) hero . moveUp ( ) hero . mov…" at bounding box center [593, 230] width 231 height 256
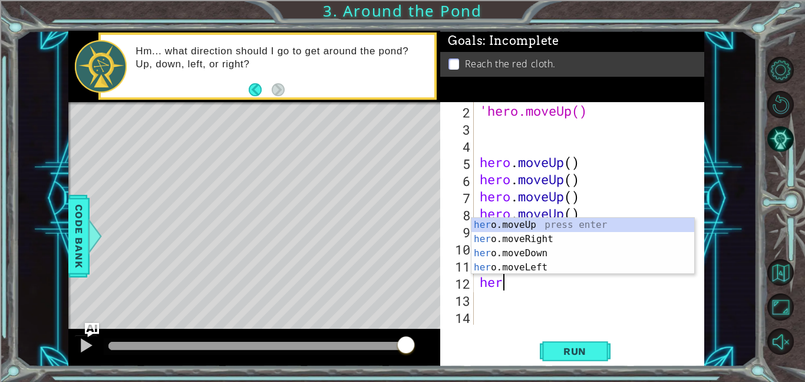
type textarea "h"
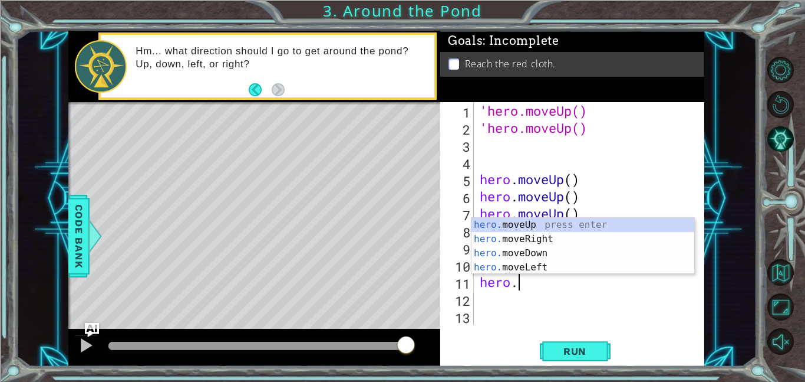
type textarea "h"
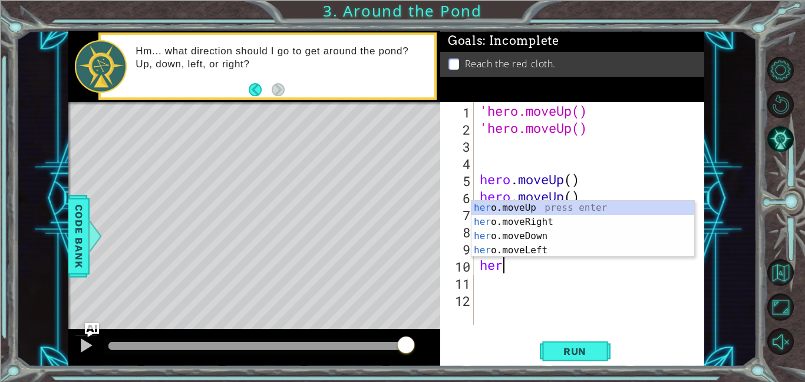
type textarea "h"
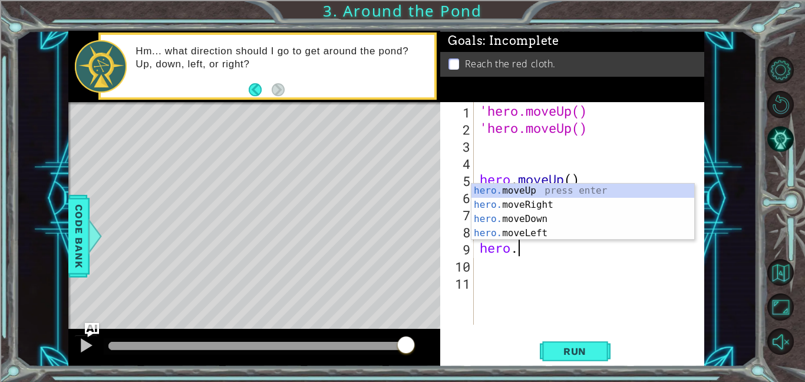
type textarea "h"
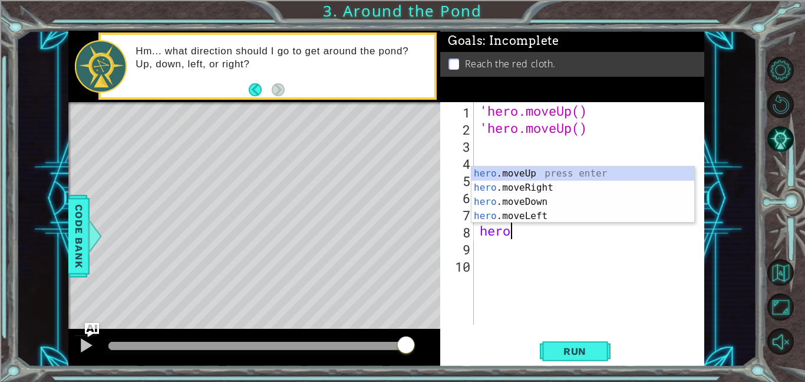
type textarea "h"
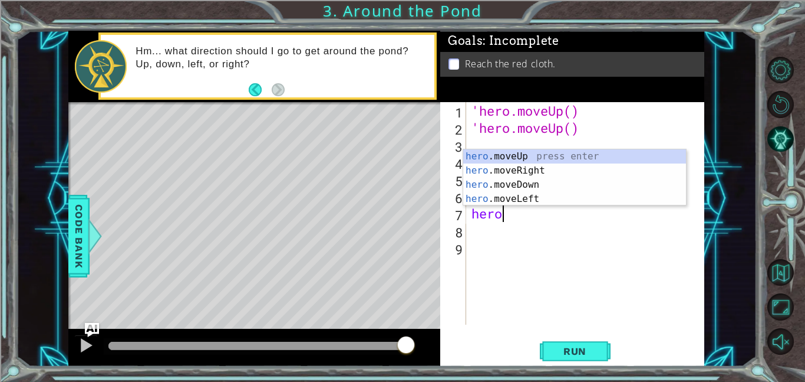
type textarea "h"
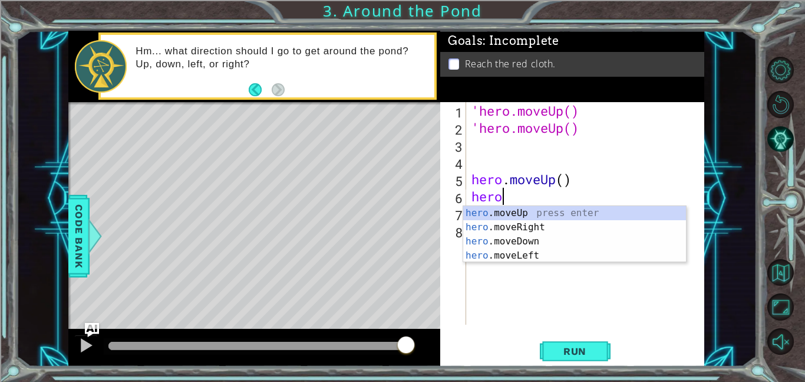
type textarea "h"
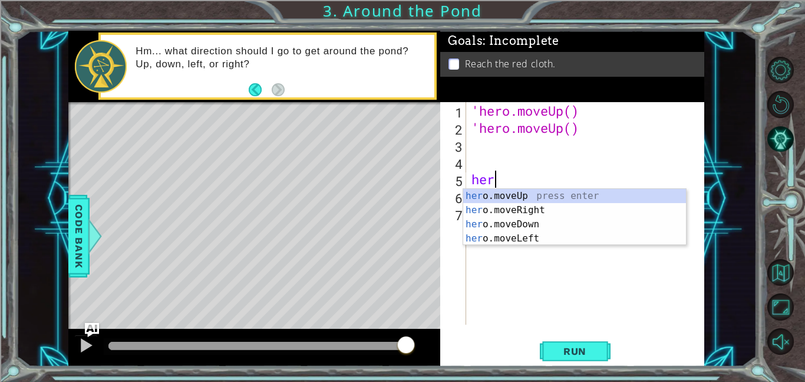
type textarea "h"
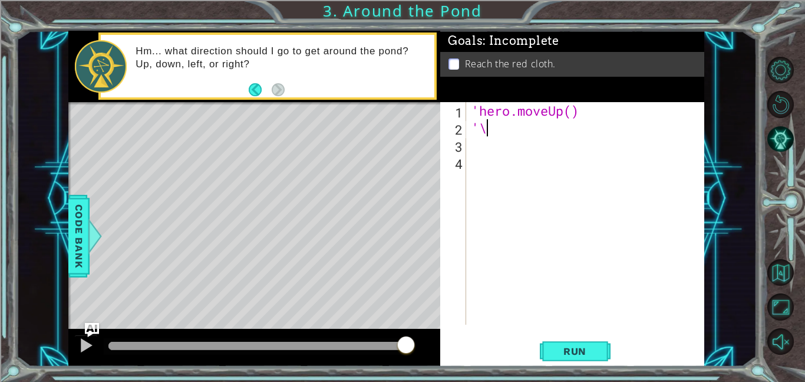
type textarea "'"
type textarea "'hero.moveUp()"
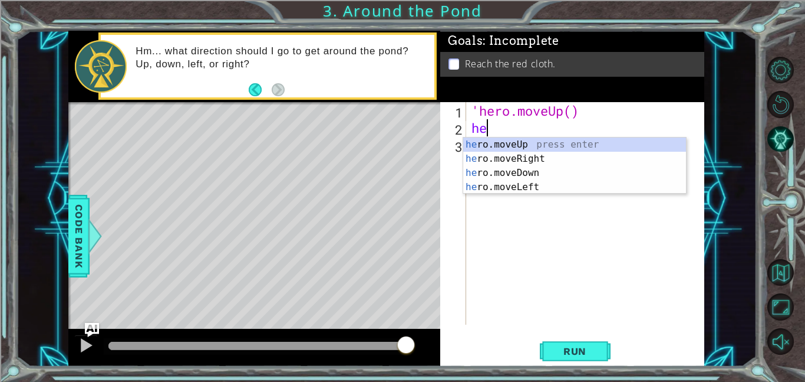
type textarea "her"
click at [537, 156] on div "her o.moveUp press enter her o.moveRight press enter her o.moveDown press enter…" at bounding box center [574, 179] width 223 height 85
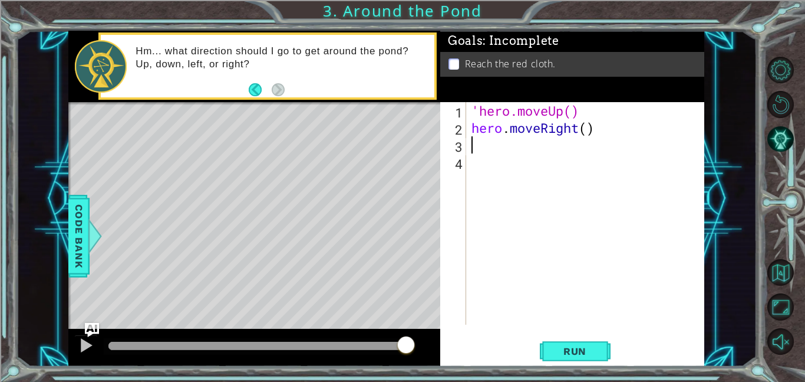
type textarea "h"
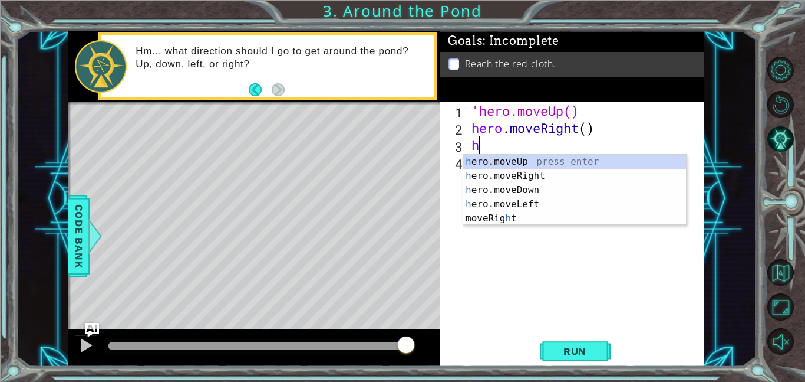
click at [524, 154] on div "h ero.moveUp press enter h ero.moveRight press enter h ero.moveDown press enter…" at bounding box center [574, 203] width 223 height 99
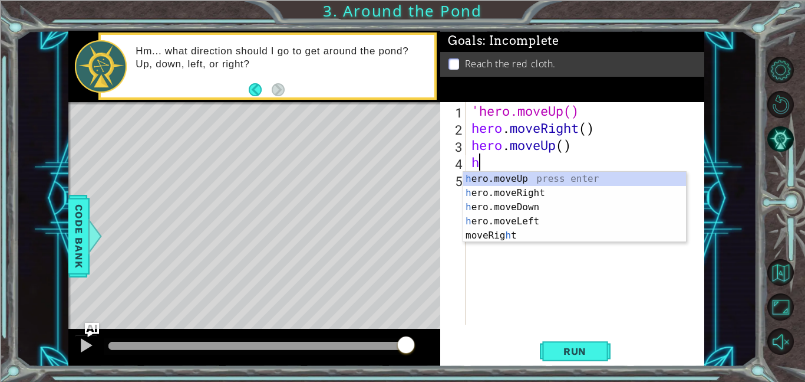
type textarea "hr"
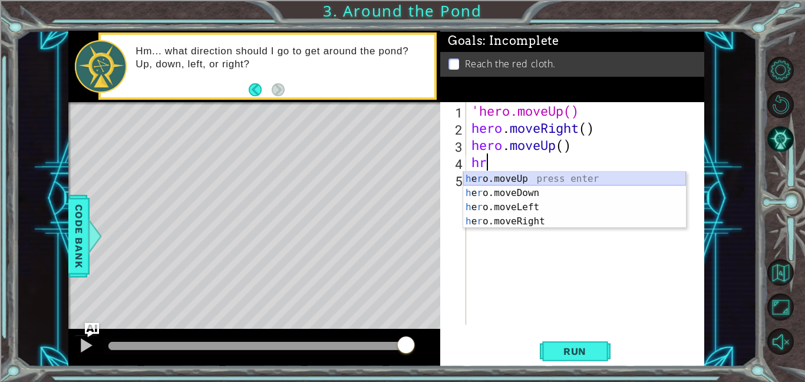
click at [598, 177] on div "h e r o.moveUp press enter h e r o.moveDown press enter h e r o.moveLeft press …" at bounding box center [574, 214] width 223 height 85
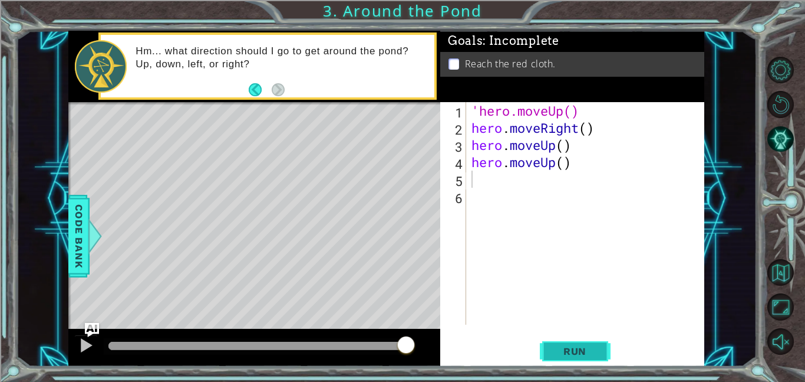
click at [593, 345] on span "Run" at bounding box center [575, 351] width 47 height 12
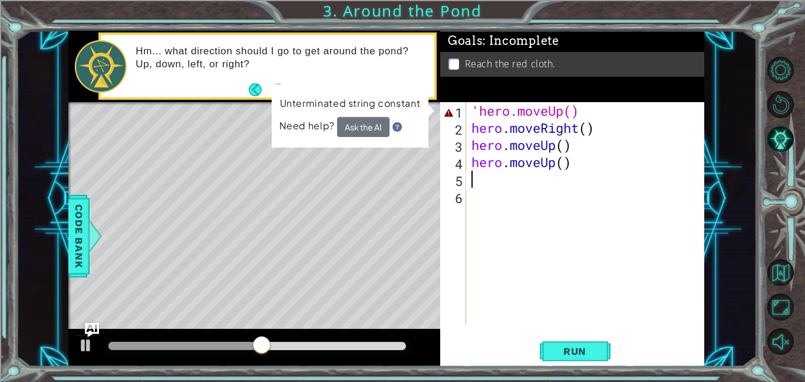
click at [621, 111] on div "'hero.moveUp() hero . moveRight ( ) hero . moveUp ( ) hero . moveUp ( )" at bounding box center [588, 230] width 239 height 256
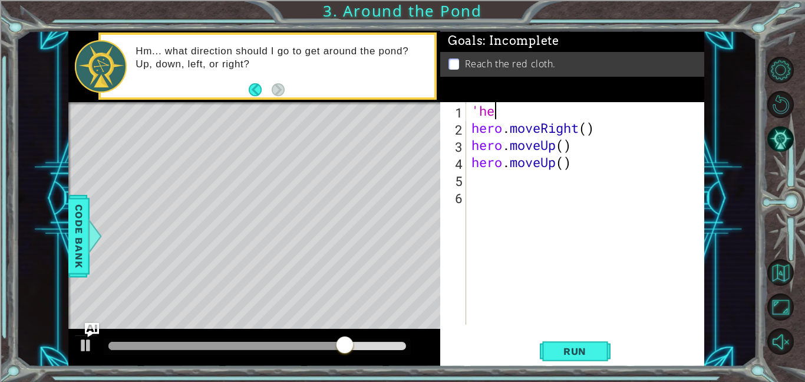
type textarea "'"
click at [584, 128] on div "hero . moveRight ( ) hero . moveUp ( ) hero . moveUp ( )" at bounding box center [588, 230] width 239 height 256
click at [558, 353] on span "Run" at bounding box center [575, 351] width 47 height 12
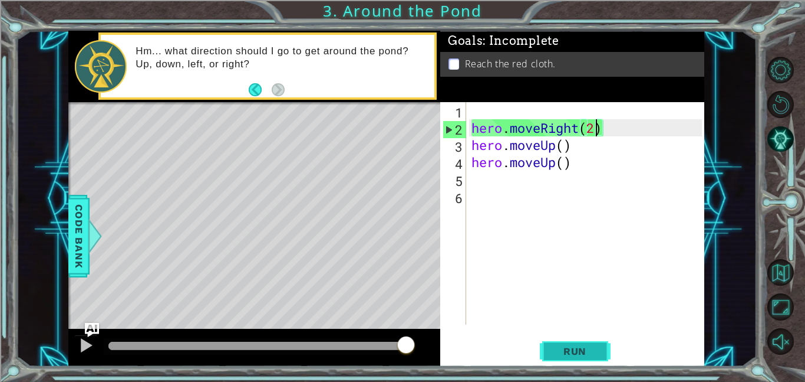
click at [544, 353] on button "Run" at bounding box center [575, 350] width 71 height 27
click at [585, 354] on span "Run" at bounding box center [575, 351] width 47 height 12
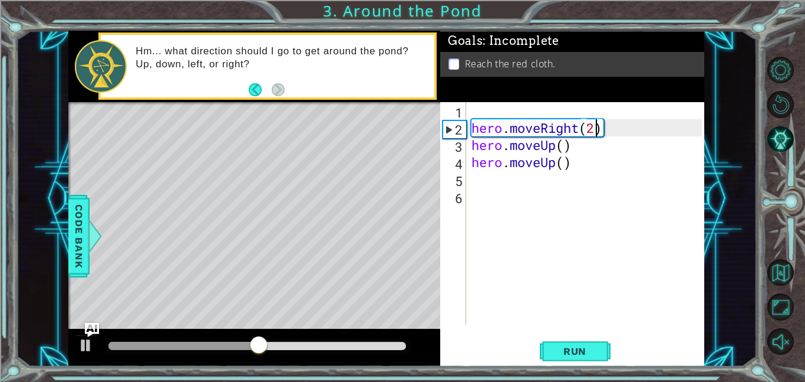
click at [458, 148] on div "3" at bounding box center [455, 146] width 24 height 17
click at [458, 147] on div "3" at bounding box center [455, 146] width 24 height 17
click at [461, 144] on div "3" at bounding box center [455, 146] width 24 height 17
click at [454, 113] on div "1" at bounding box center [455, 112] width 24 height 17
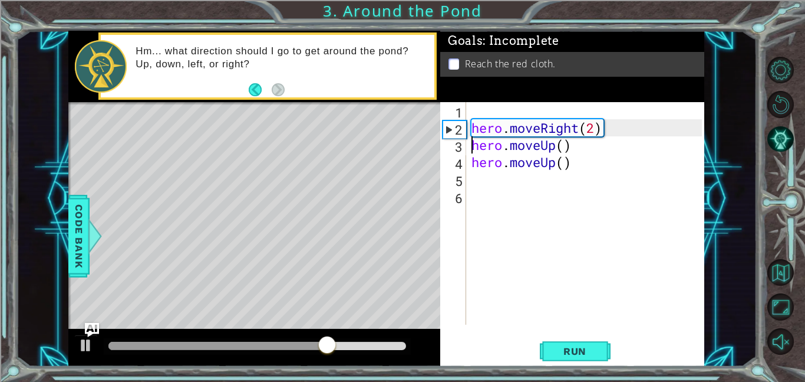
type textarea "hero.moveRight(2)"
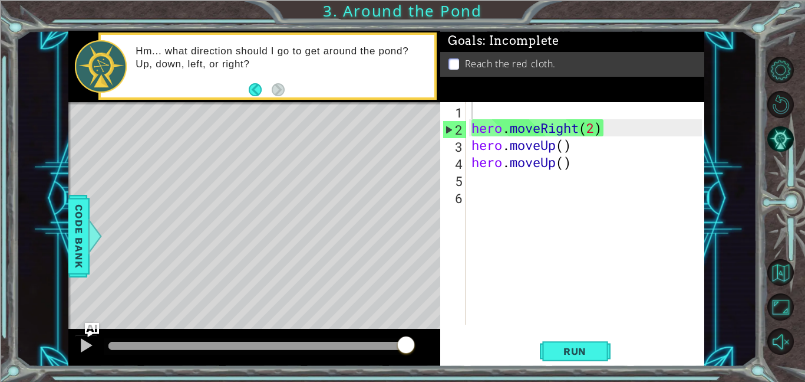
click at [446, 63] on ul "Reach the red cloth." at bounding box center [573, 64] width 254 height 14
click at [0, 284] on div "1 2 3 4 5 6 7 8 9 10 hero . moveUp ( ) hero . moveUp ( ) hero . moveUp ( ) hero…" at bounding box center [402, 191] width 805 height 382
click at [800, 286] on link at bounding box center [787, 272] width 36 height 34
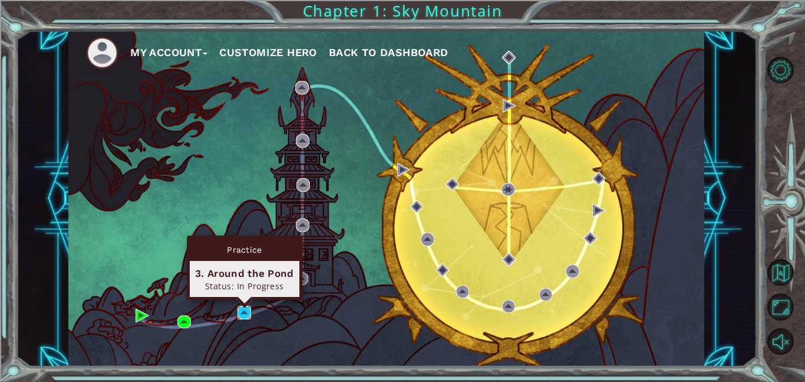
click at [249, 313] on img at bounding box center [245, 312] width 14 height 14
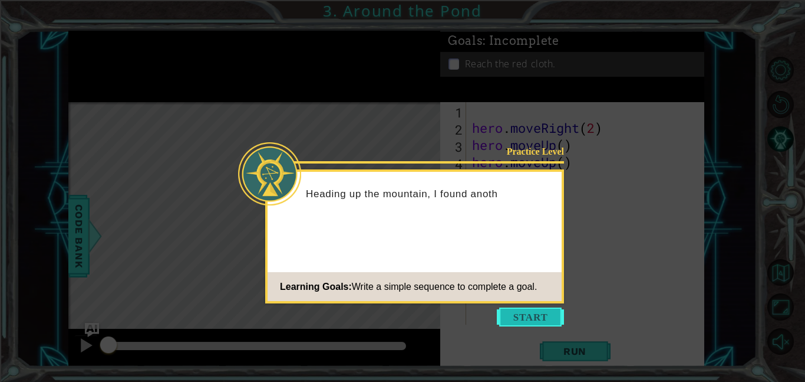
click at [527, 317] on button "Start" at bounding box center [530, 316] width 67 height 19
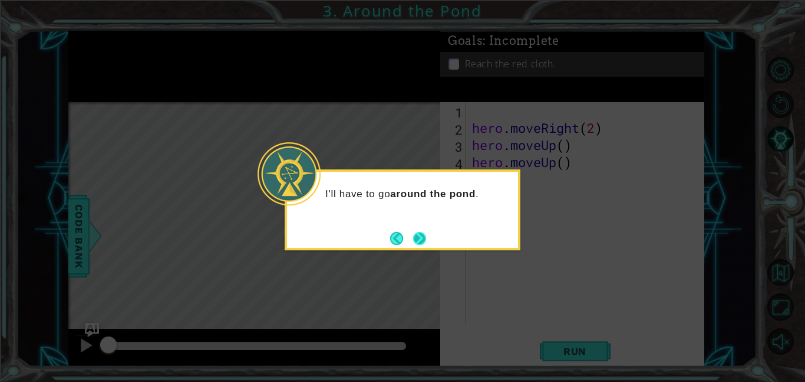
click at [419, 242] on button "Next" at bounding box center [420, 238] width 14 height 14
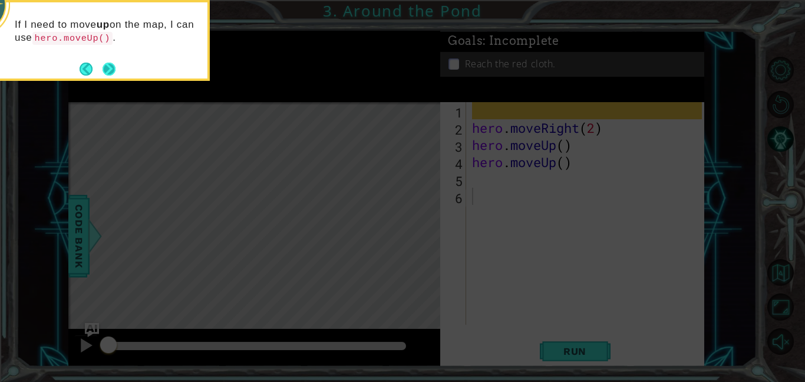
click at [103, 61] on button "Next" at bounding box center [108, 68] width 21 height 21
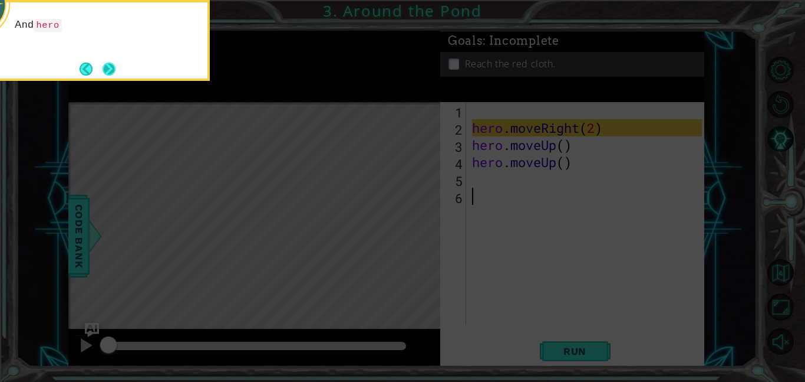
click at [113, 71] on button "Next" at bounding box center [110, 69] width 14 height 14
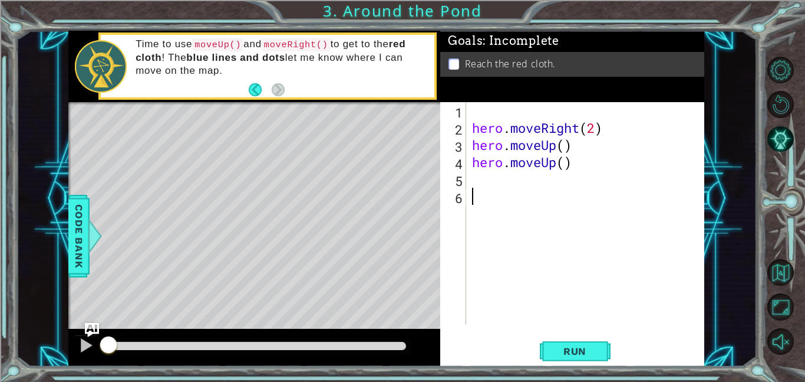
click at [476, 180] on div "hero . moveRight ( 2 ) hero . moveUp ( ) hero . moveUp ( )" at bounding box center [589, 230] width 238 height 256
click at [549, 344] on button "Run" at bounding box center [575, 350] width 71 height 27
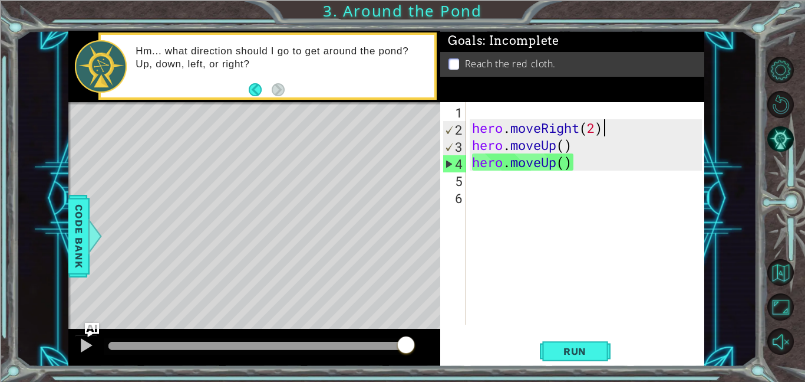
click at [607, 127] on div "hero . moveRight ( 2 ) hero . moveUp ( ) hero . moveUp ( )" at bounding box center [589, 230] width 238 height 256
type textarea "hero.moveRight(2)"
drag, startPoint x: 234, startPoint y: 199, endPoint x: 301, endPoint y: 198, distance: 67.2
click at [301, 198] on div "Level Map" at bounding box center [340, 275] width 545 height 347
drag, startPoint x: 233, startPoint y: 193, endPoint x: 266, endPoint y: 88, distance: 109.5
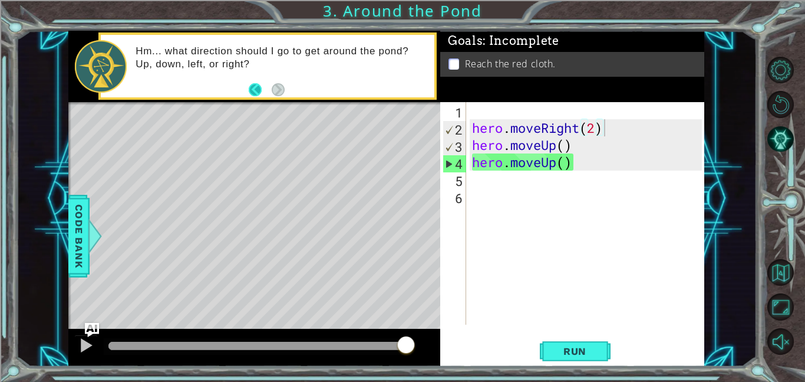
click at [266, 88] on div "methods hero moveUp(steps) moveDown(steps) moveRight(steps) moveLeft(steps) Cod…" at bounding box center [386, 199] width 636 height 336
click at [494, 117] on div "hero . moveRight ( 2 ) hero . moveUp ( ) hero . moveUp ( )" at bounding box center [589, 230] width 238 height 256
click at [473, 133] on div "hero . moveRight ( 2 ) hero . moveUp ( ) hero . moveUp ( )" at bounding box center [589, 230] width 238 height 256
type textarea "hero.moveRight(2)"
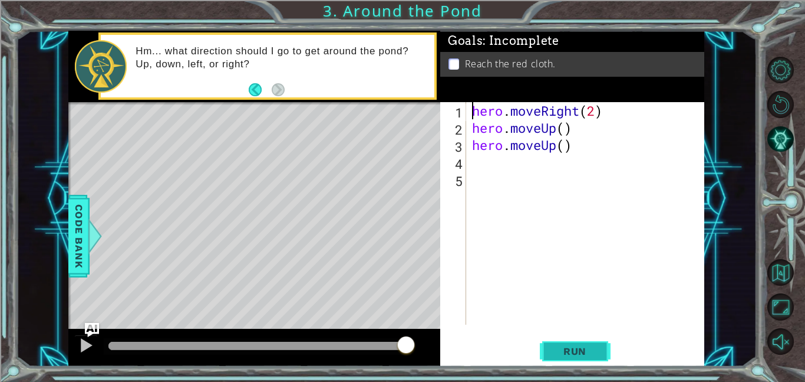
click at [584, 353] on span "Run" at bounding box center [575, 351] width 47 height 12
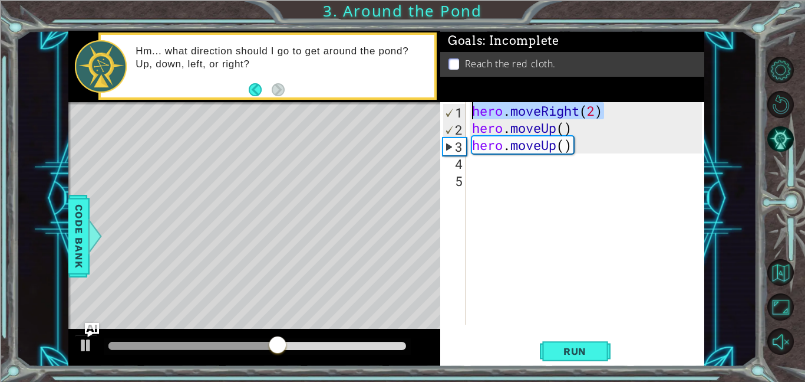
drag, startPoint x: 614, startPoint y: 112, endPoint x: 455, endPoint y: 109, distance: 159.2
click at [455, 109] on div "hero.moveRight(2) 1 2 3 4 5 hero . moveRight ( 2 ) hero . moveUp ( ) hero . mov…" at bounding box center [571, 213] width 262 height 222
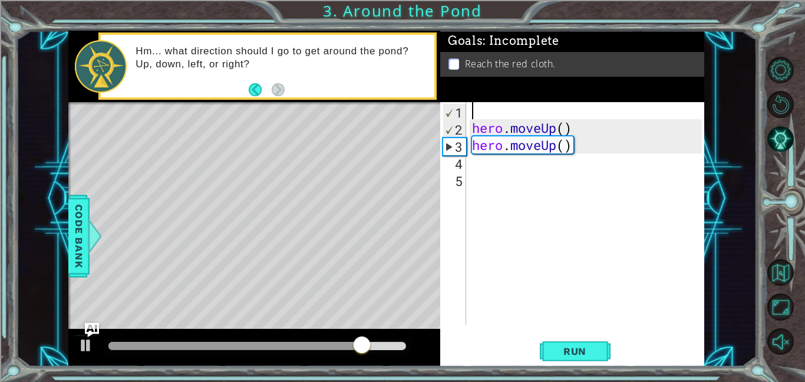
click at [484, 167] on div "hero . moveUp ( ) hero . moveUp ( )" at bounding box center [589, 230] width 238 height 256
click at [476, 116] on div "hero . moveUp ( ) hero . moveUp ( )" at bounding box center [589, 230] width 238 height 256
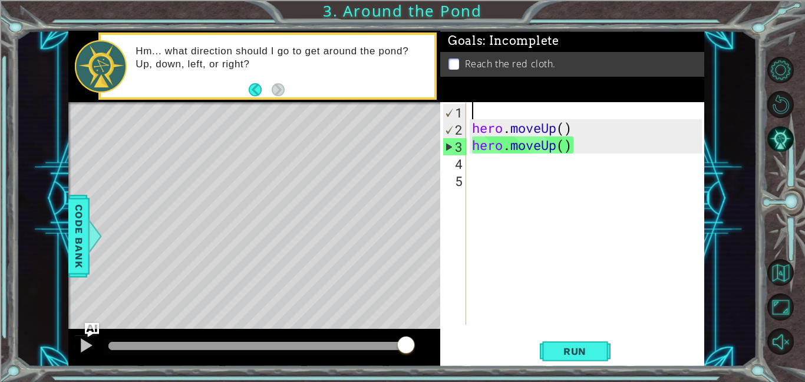
type textarea "hero.moveUp()"
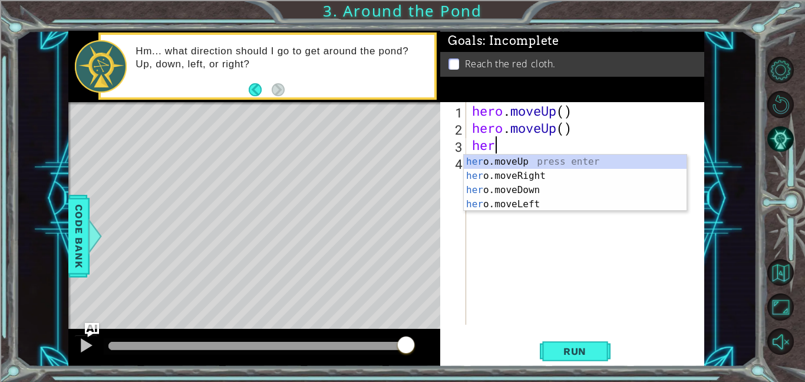
type textarea "hero"
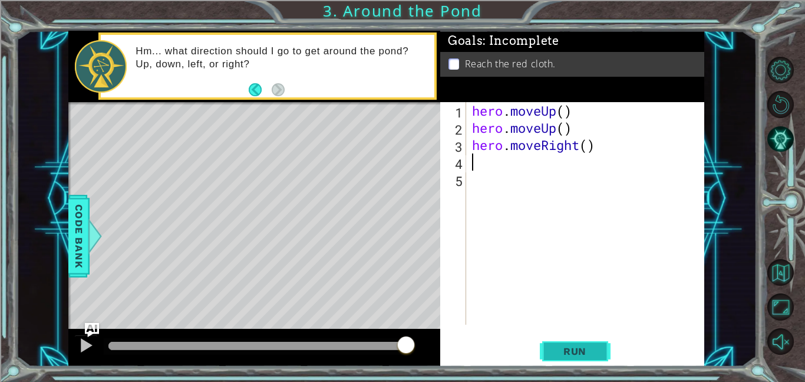
click at [578, 348] on span "Run" at bounding box center [575, 351] width 47 height 12
type textarea "hero m"
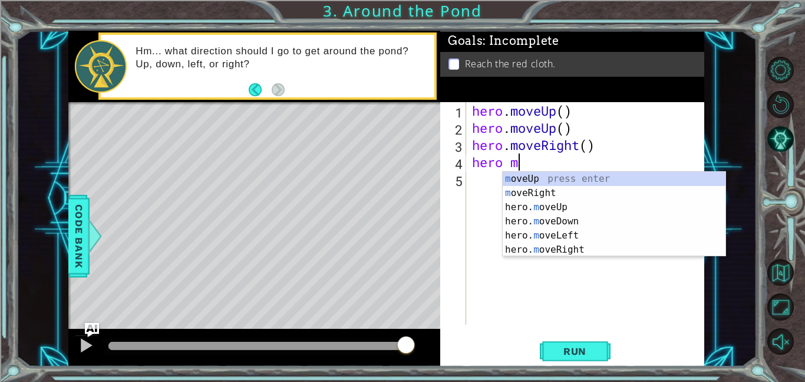
scroll to position [0, 1]
click at [572, 206] on div "m oveUp press enter m oveRight press enter hero. m oveUp press enter hero. m ov…" at bounding box center [614, 228] width 223 height 113
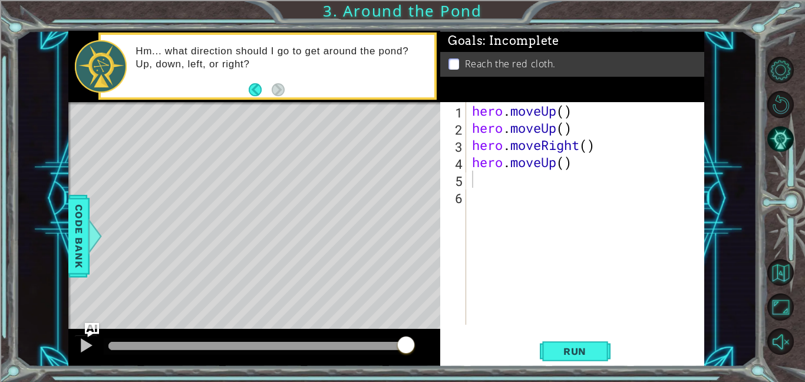
drag, startPoint x: 304, startPoint y: 195, endPoint x: 300, endPoint y: 156, distance: 39.7
click at [300, 156] on div "Level Map" at bounding box center [340, 275] width 545 height 347
click at [550, 341] on button "Run" at bounding box center [575, 350] width 71 height 27
